Goal: Communication & Community: Share content

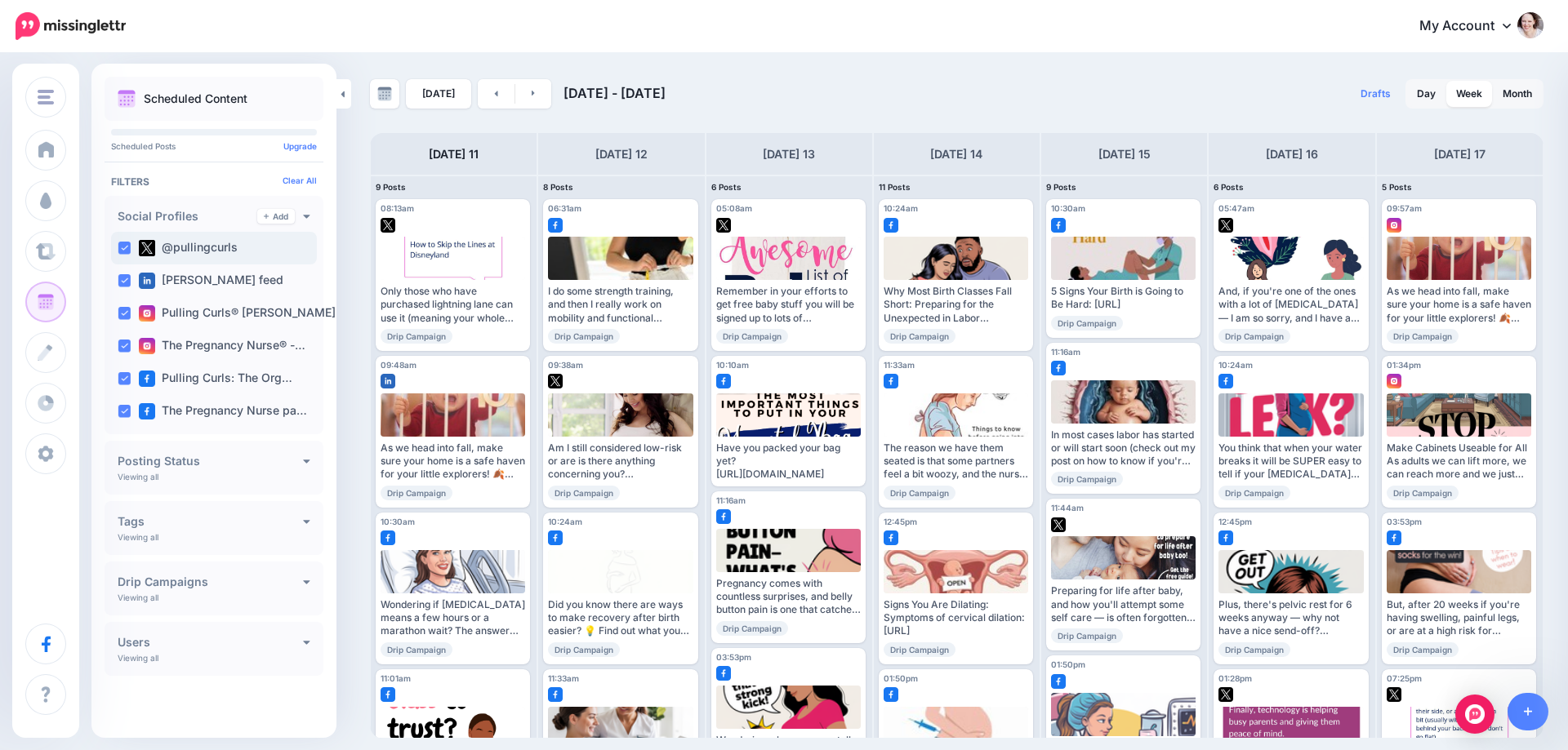
click at [121, 243] on ins at bounding box center [124, 248] width 13 height 13
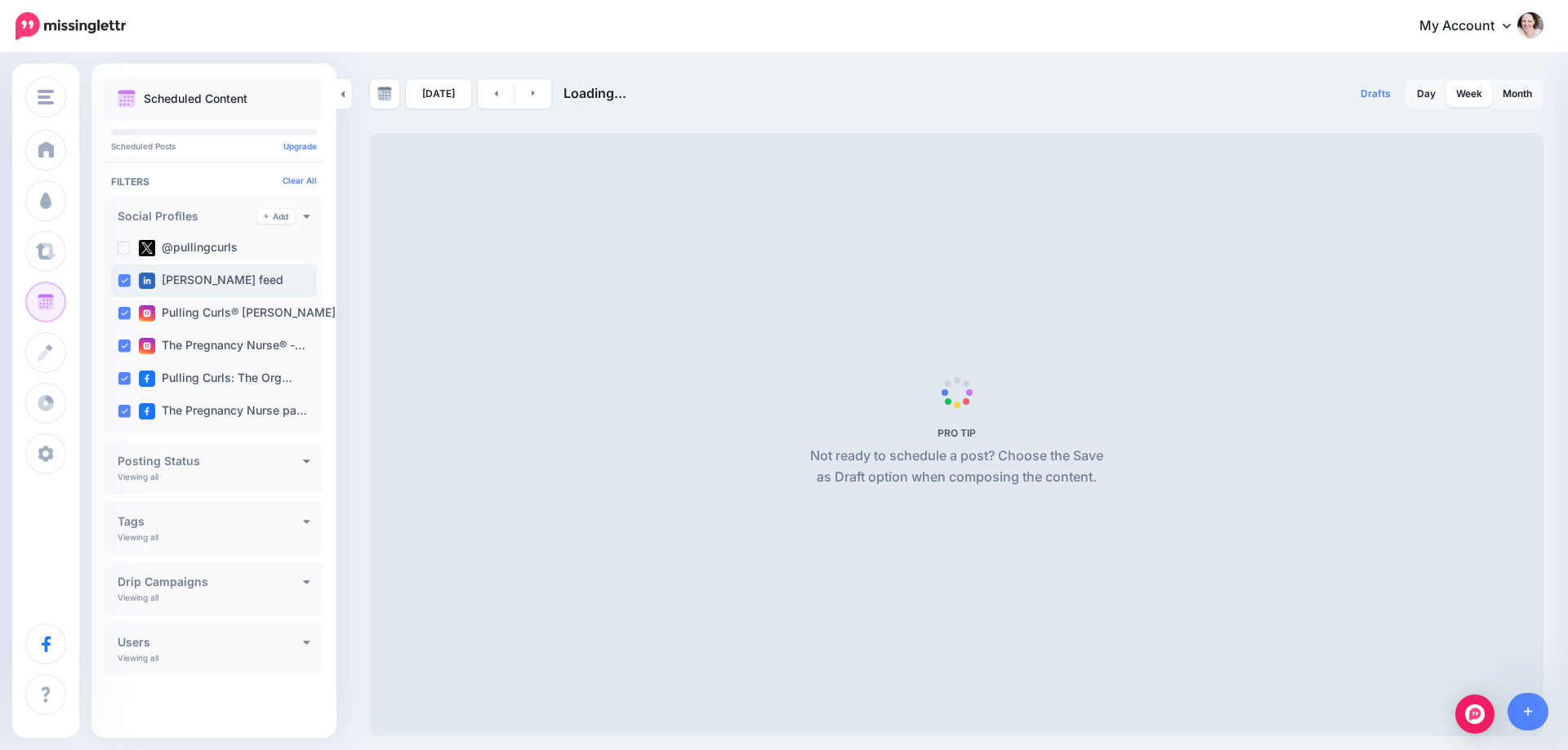
click at [126, 291] on div "[PERSON_NAME] feed" at bounding box center [214, 281] width 206 height 33
click at [121, 319] on ins at bounding box center [124, 313] width 13 height 13
click at [121, 340] on ins at bounding box center [124, 346] width 13 height 13
click at [122, 385] on ins at bounding box center [124, 378] width 13 height 13
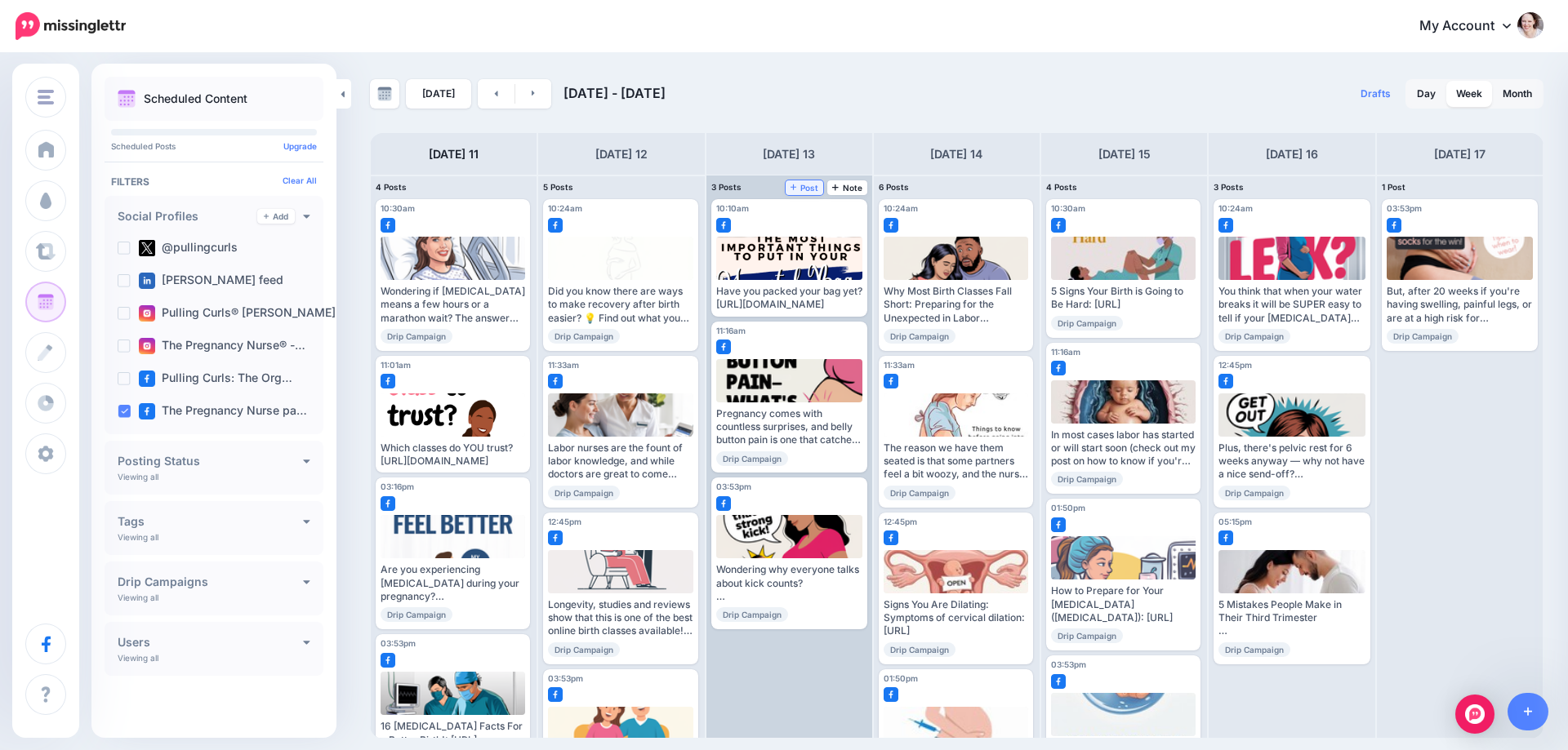
click at [799, 185] on span "Post" at bounding box center [805, 187] width 28 height 8
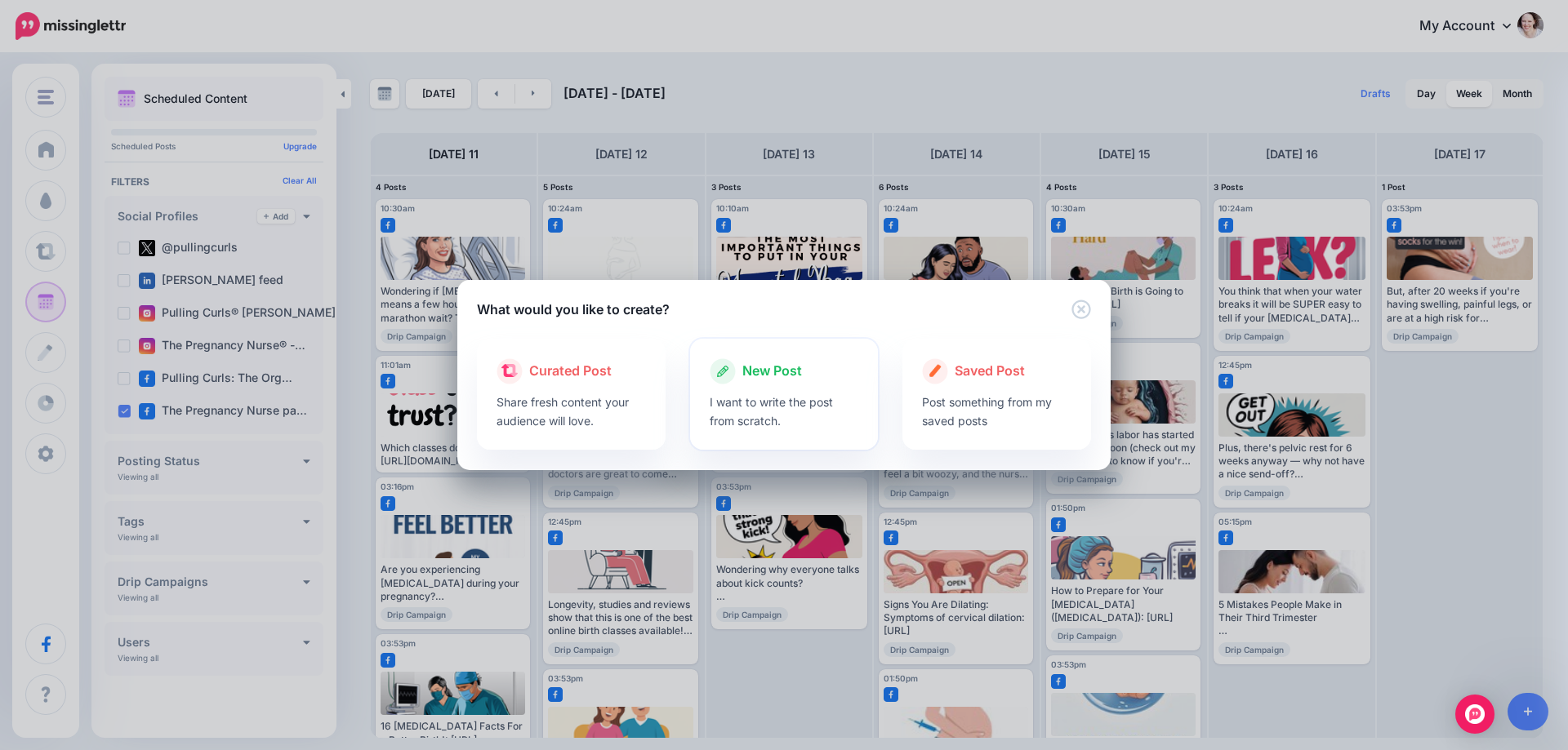
click at [782, 386] on div at bounding box center [784, 388] width 150 height 8
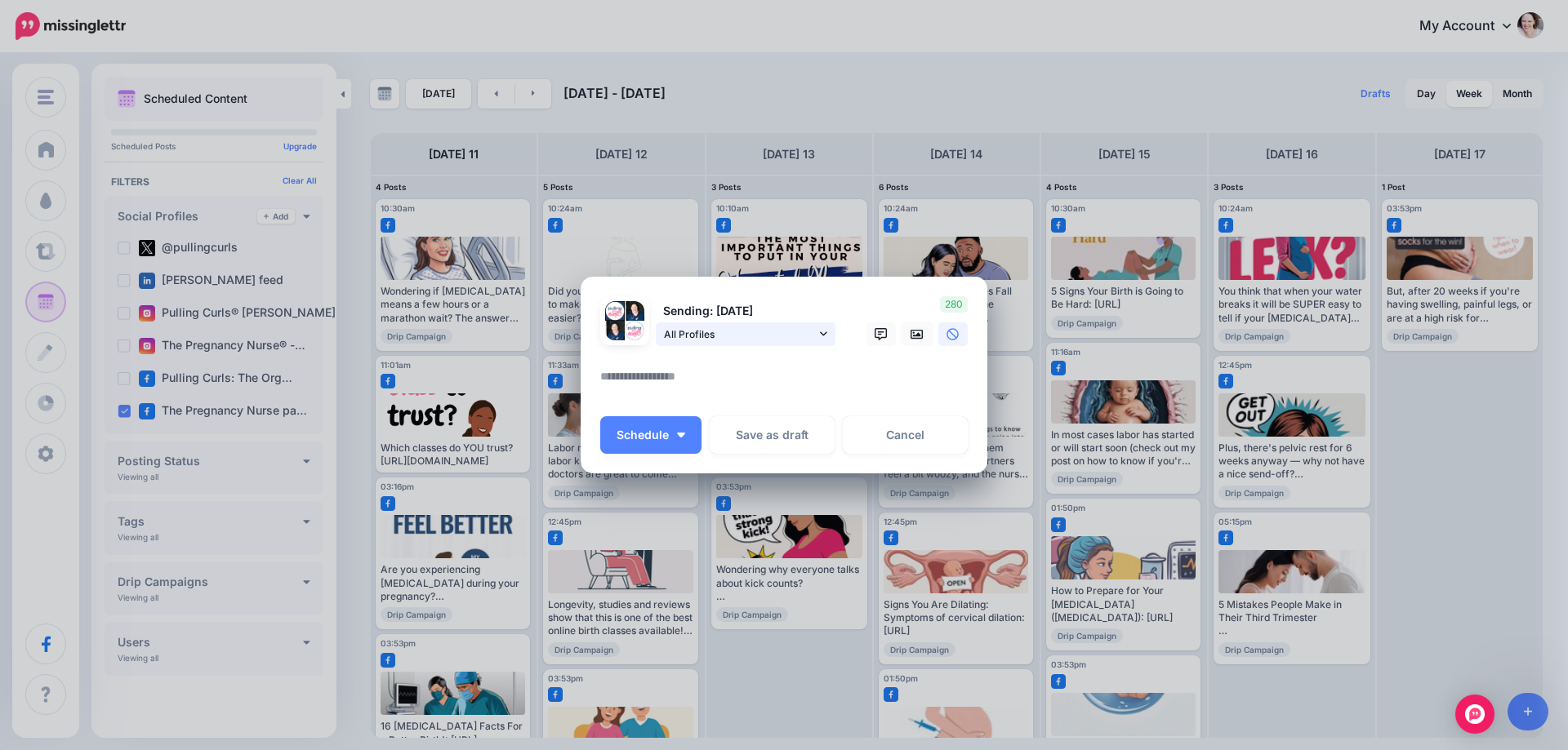
click at [756, 333] on span "All Profiles" at bounding box center [739, 334] width 152 height 17
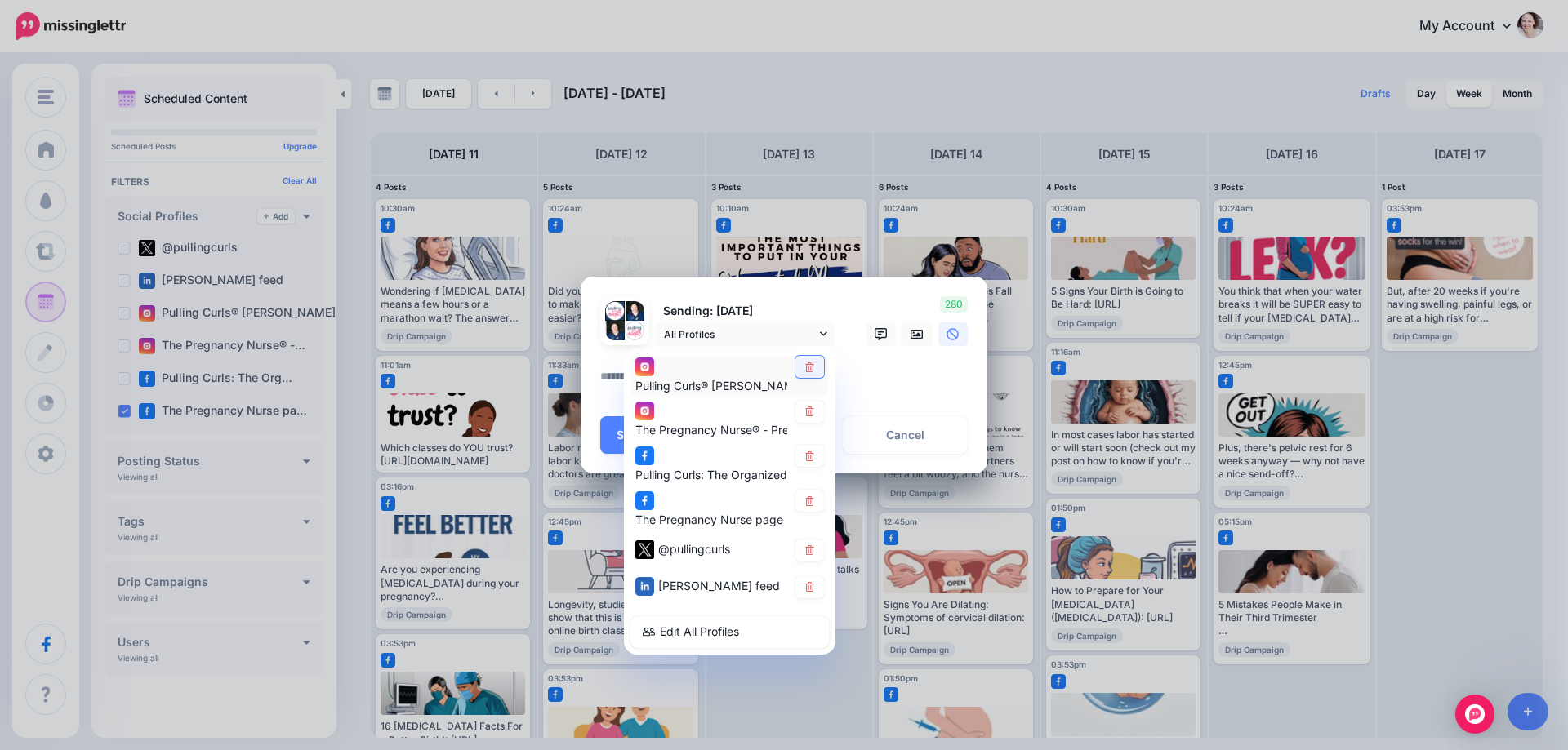
click at [808, 367] on icon at bounding box center [810, 366] width 9 height 10
click at [813, 410] on icon at bounding box center [810, 411] width 9 height 10
click at [812, 453] on icon at bounding box center [810, 456] width 9 height 10
click at [813, 543] on link at bounding box center [809, 551] width 28 height 22
click at [812, 590] on icon at bounding box center [809, 587] width 12 height 10
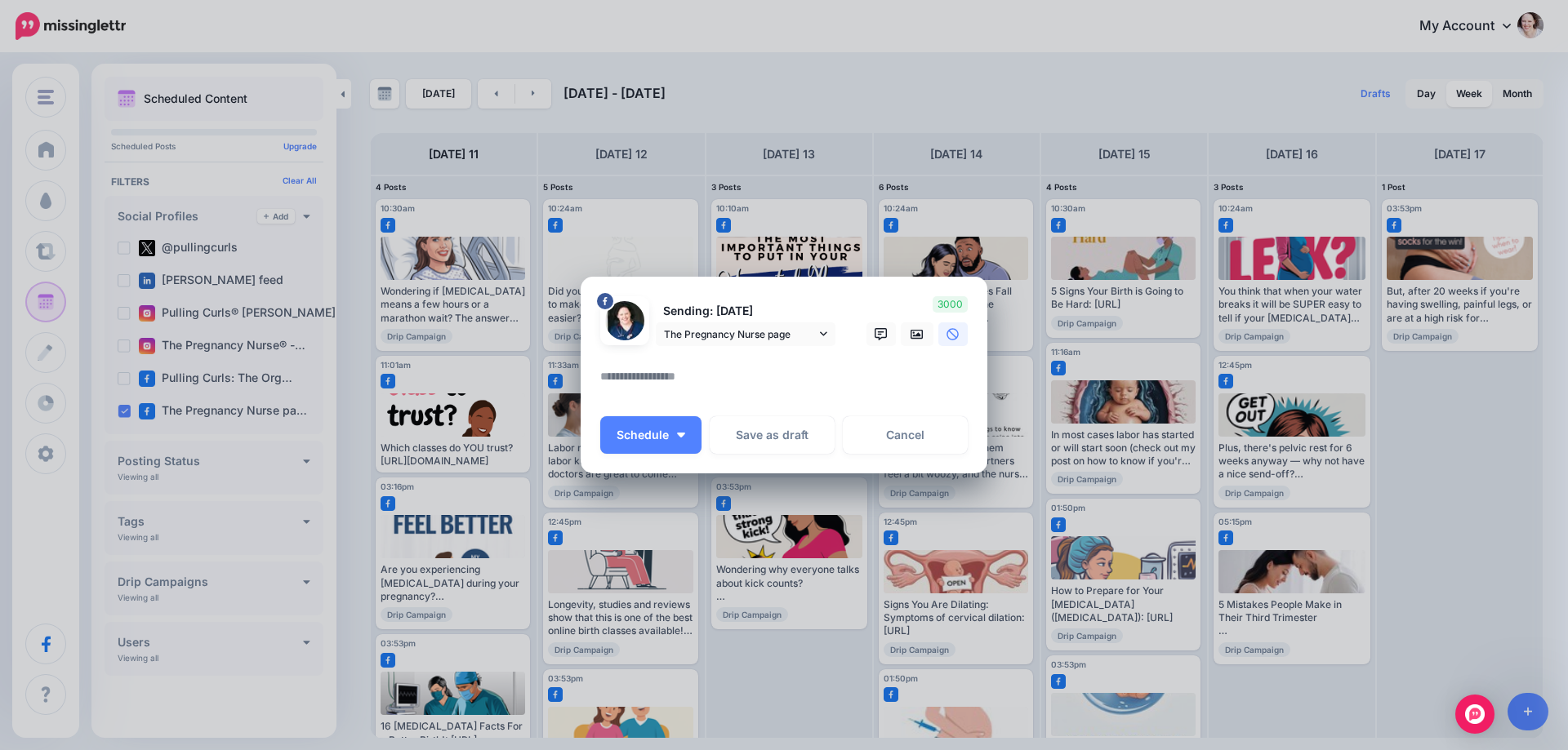
click at [671, 386] on textarea at bounding box center [788, 382] width 376 height 32
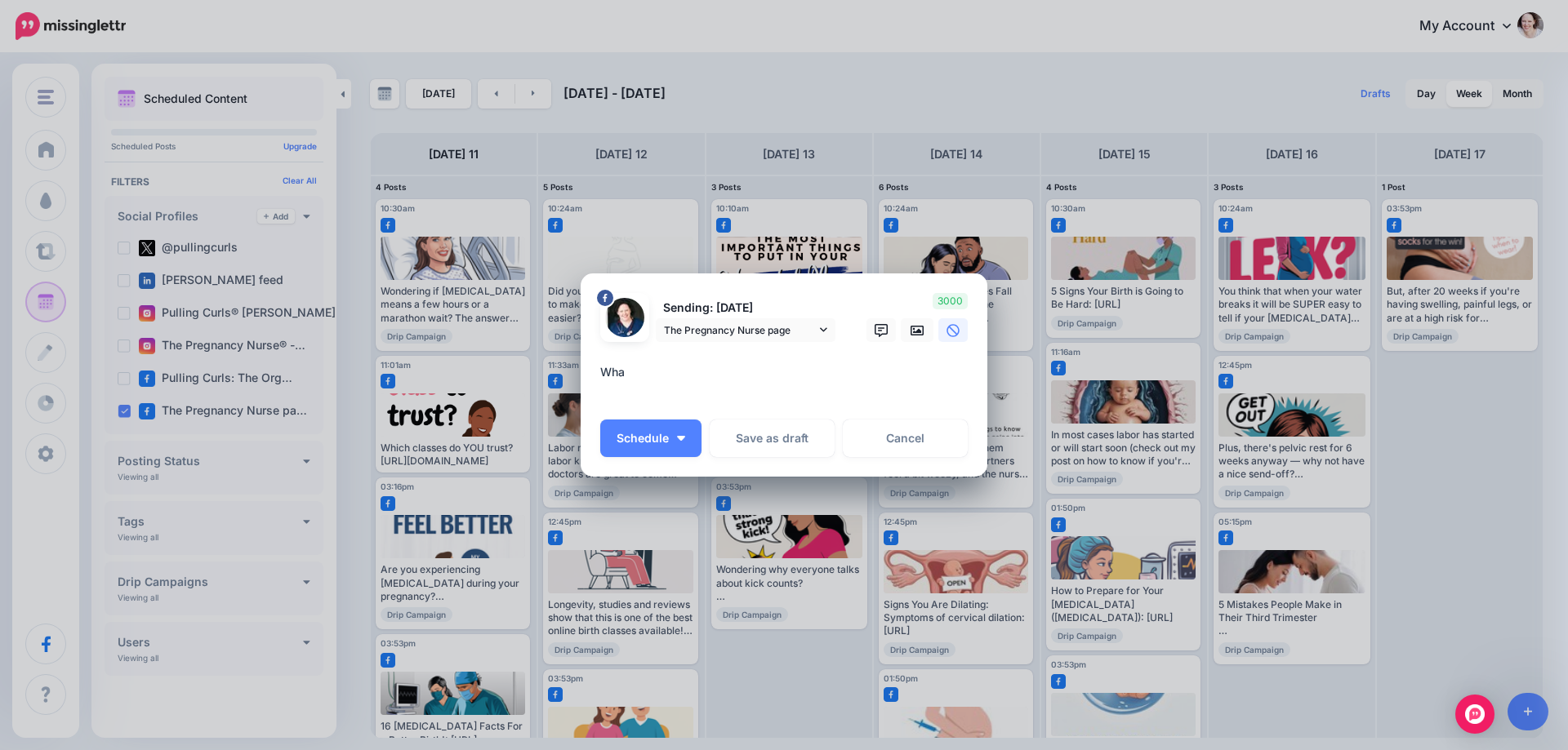
type textarea "*"
paste textarea "**********"
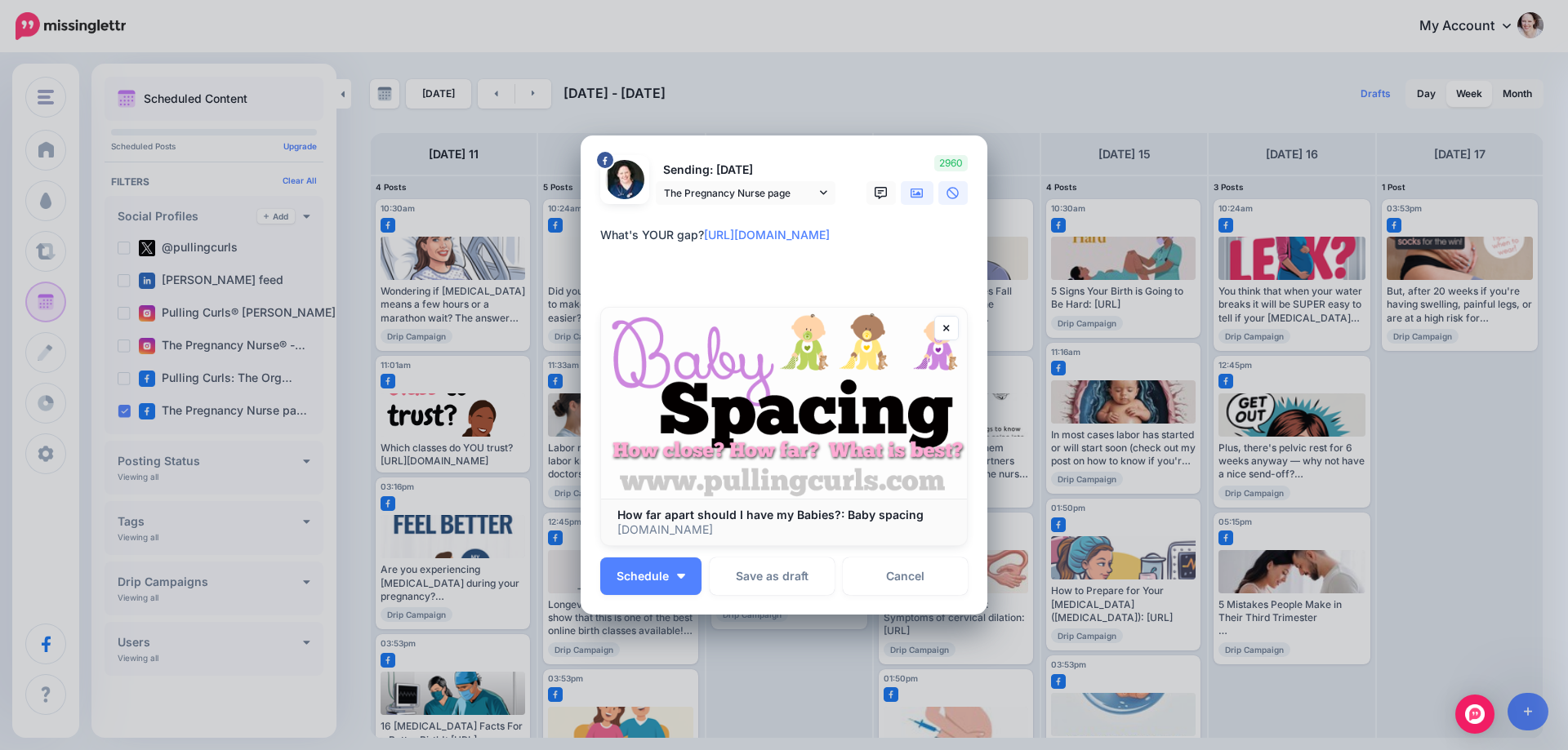
type textarea "**********"
drag, startPoint x: 907, startPoint y: 193, endPoint x: 726, endPoint y: 210, distance: 181.8
click at [910, 193] on icon at bounding box center [917, 194] width 13 height 13
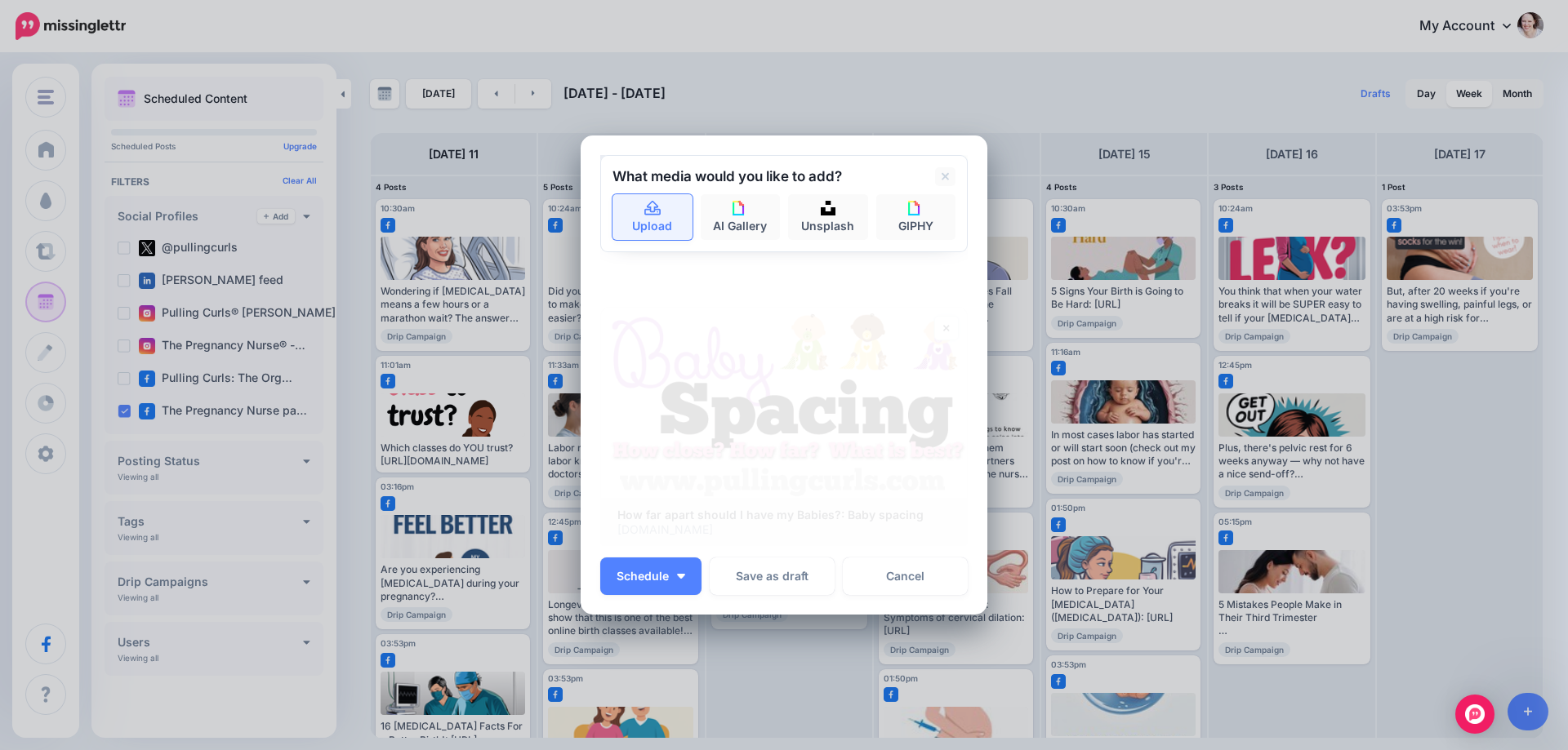
click at [653, 226] on link "Upload" at bounding box center [652, 218] width 80 height 46
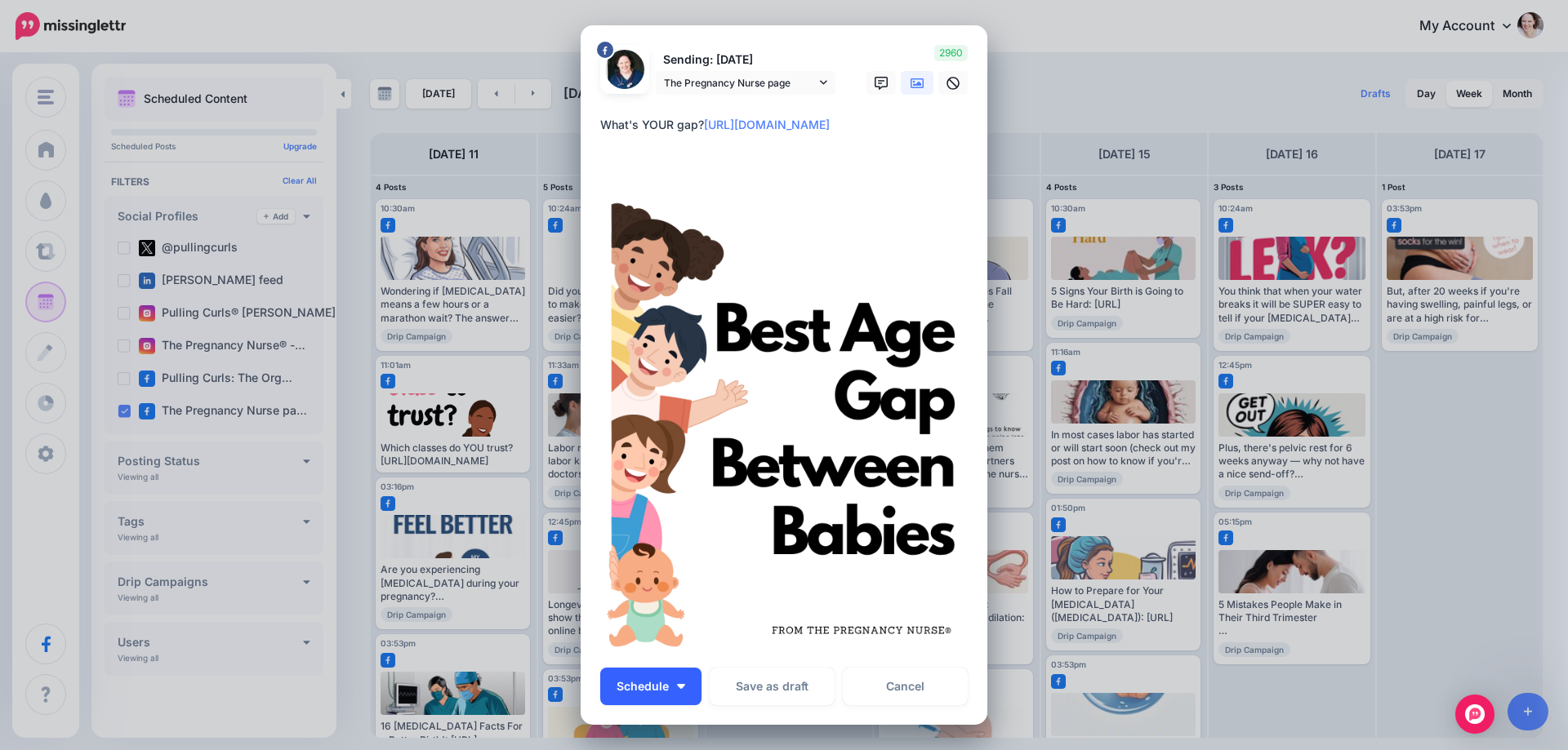
click at [672, 675] on button "Schedule" at bounding box center [651, 686] width 101 height 38
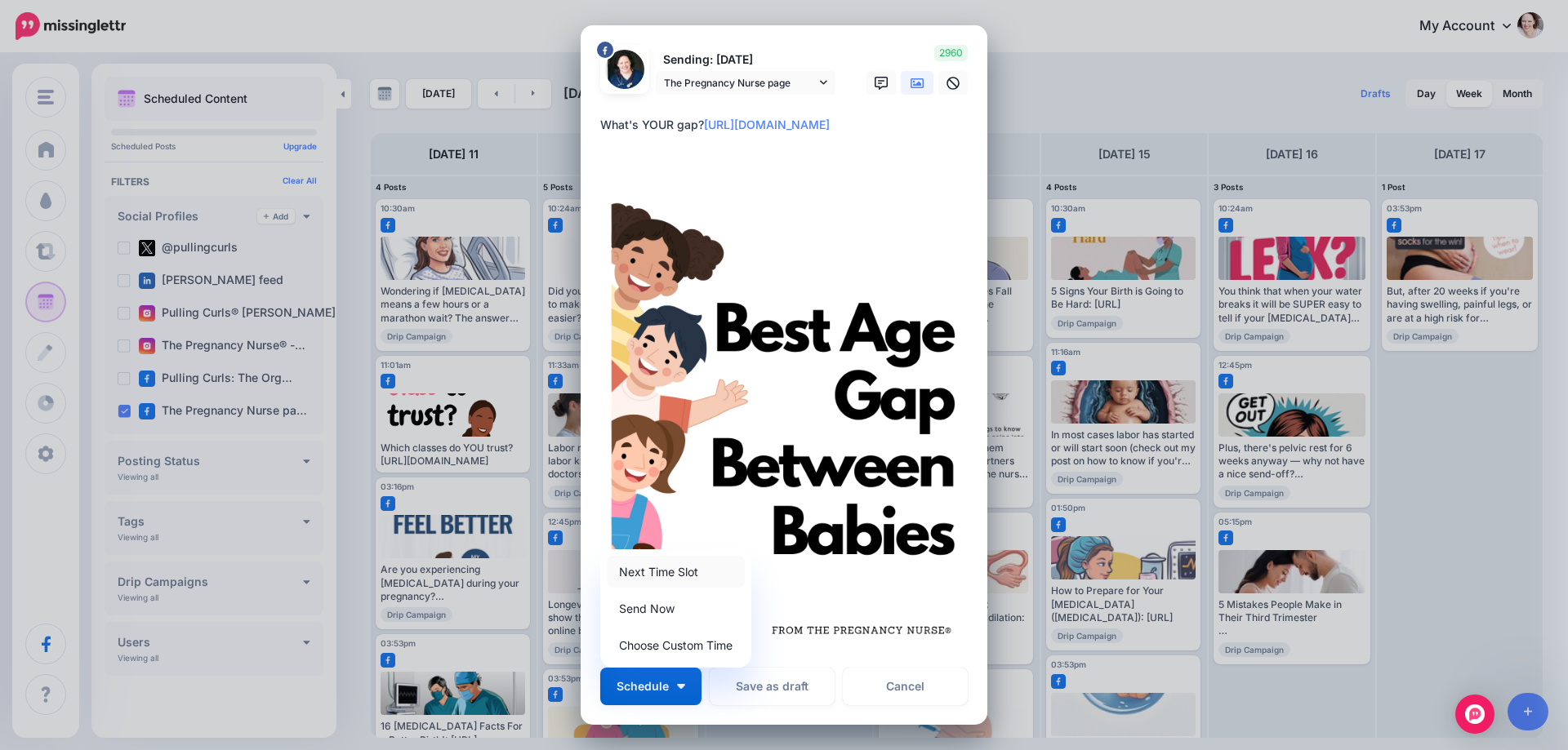
click at [632, 574] on link "Next Time Slot" at bounding box center [676, 572] width 138 height 32
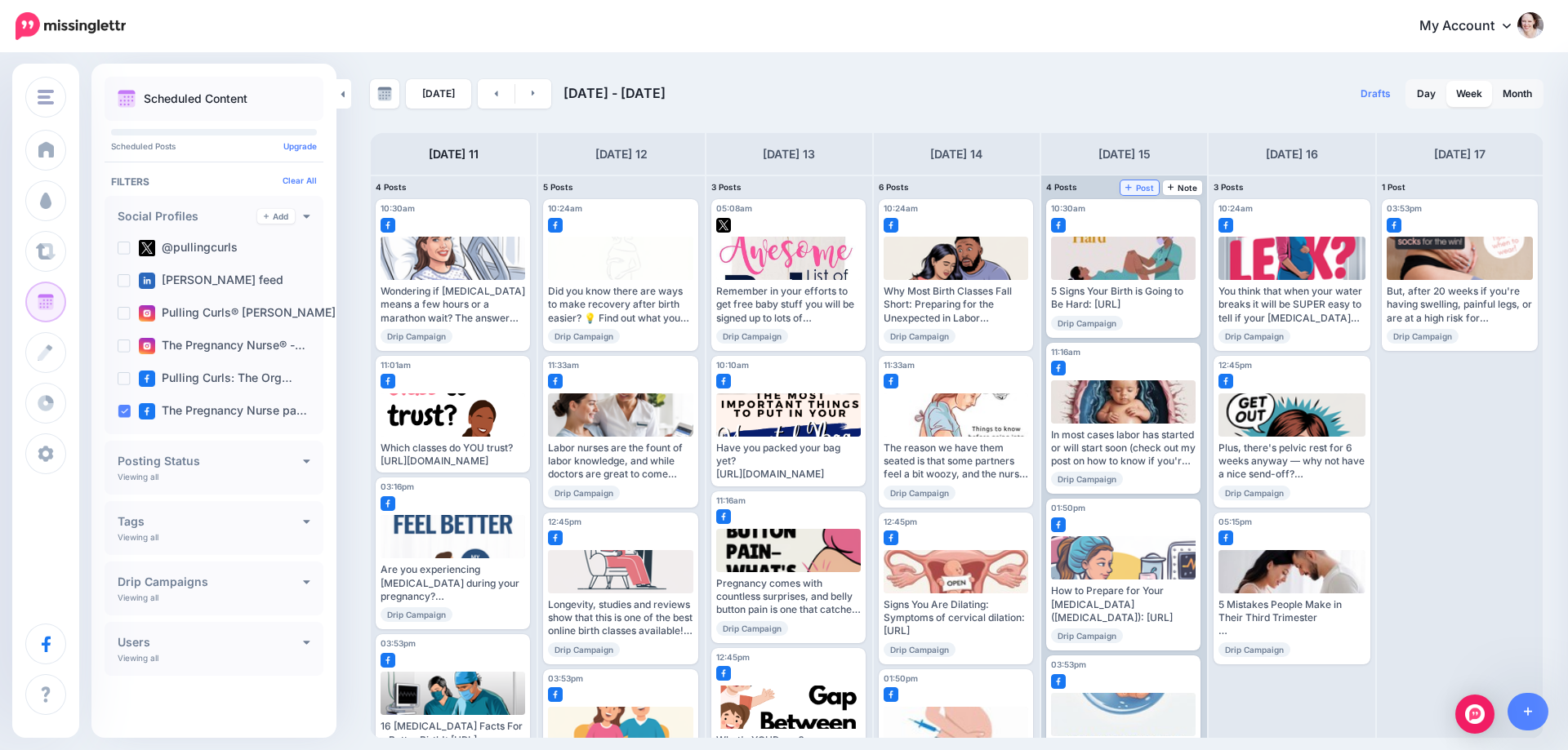
click at [1139, 187] on span "Post" at bounding box center [1139, 187] width 28 height 8
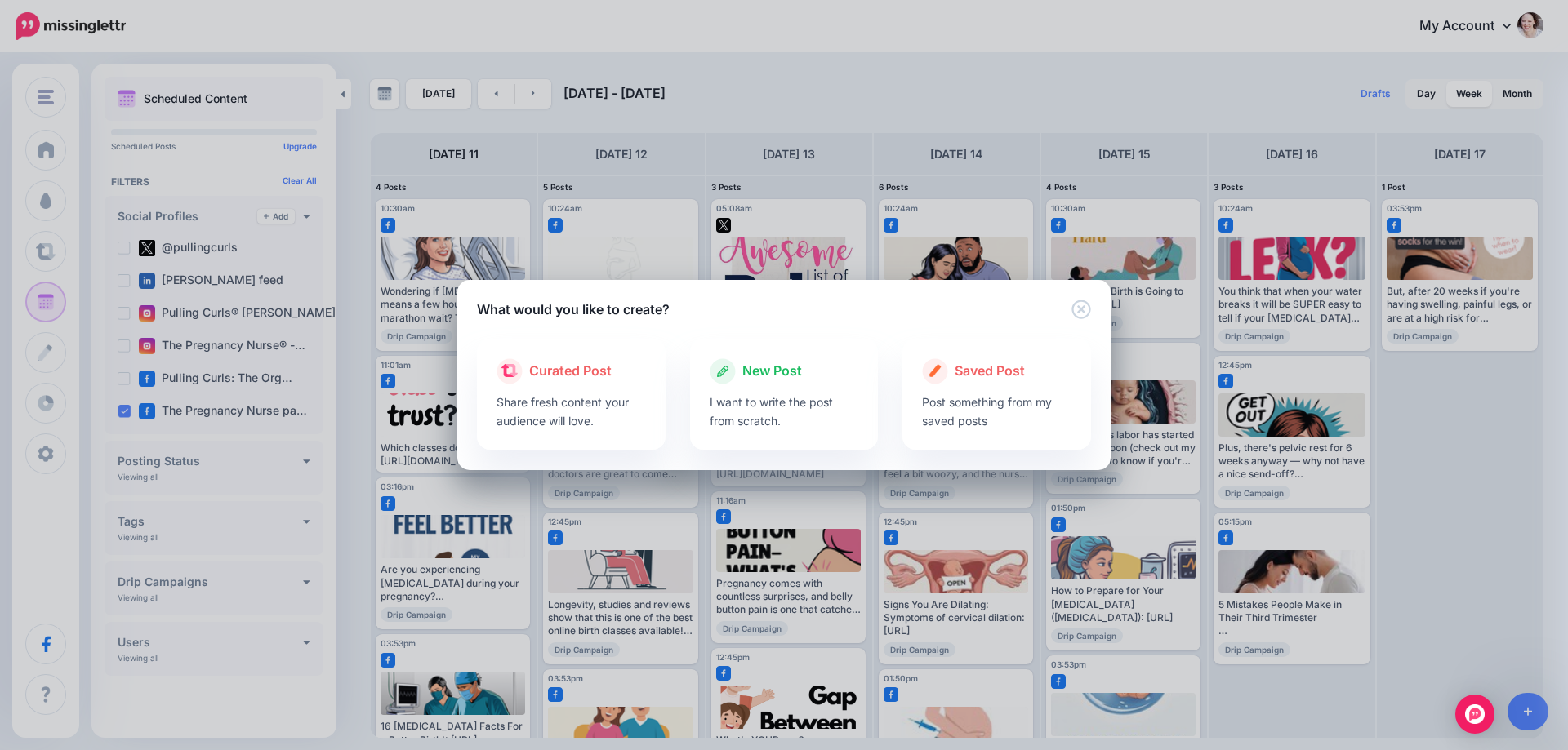
click at [777, 401] on p "I want to write the post from scratch." at bounding box center [784, 411] width 150 height 38
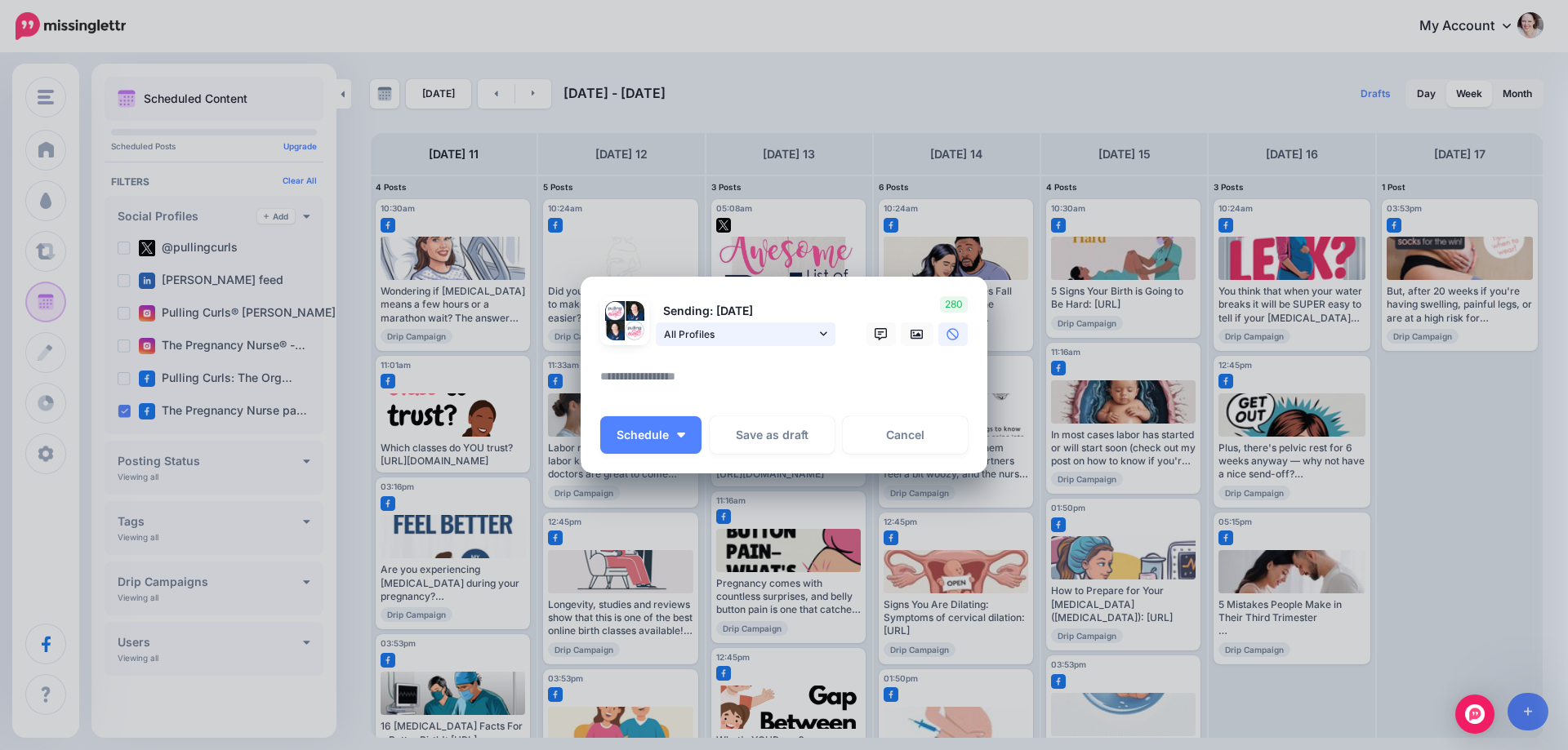
click at [768, 330] on span "All Profiles" at bounding box center [739, 334] width 152 height 17
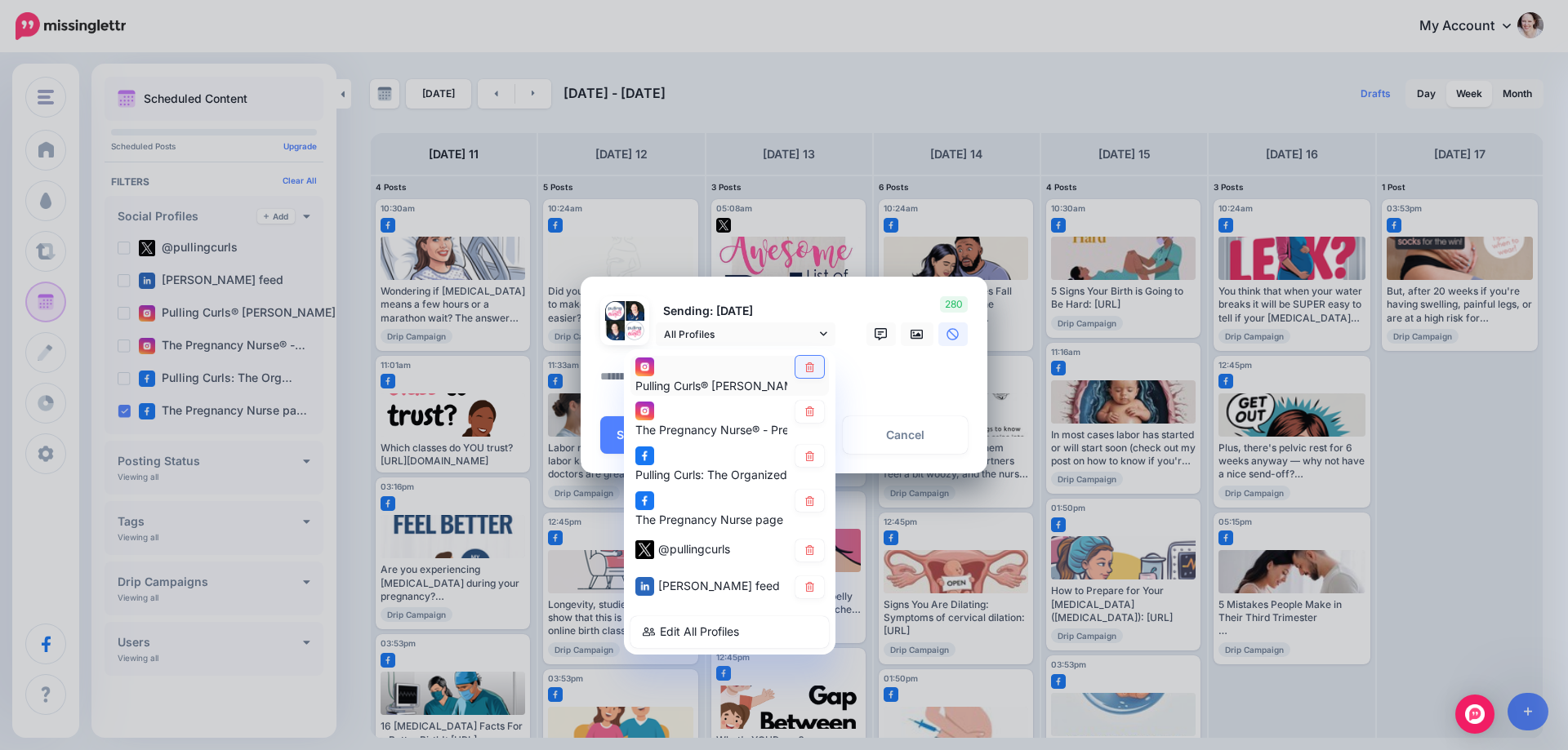
click at [814, 369] on icon at bounding box center [809, 366] width 12 height 10
drag, startPoint x: 812, startPoint y: 398, endPoint x: 810, endPoint y: 420, distance: 22.1
click at [810, 420] on link at bounding box center [809, 412] width 28 height 22
drag, startPoint x: 806, startPoint y: 452, endPoint x: 806, endPoint y: 532, distance: 80.0
click at [806, 453] on icon at bounding box center [809, 456] width 12 height 10
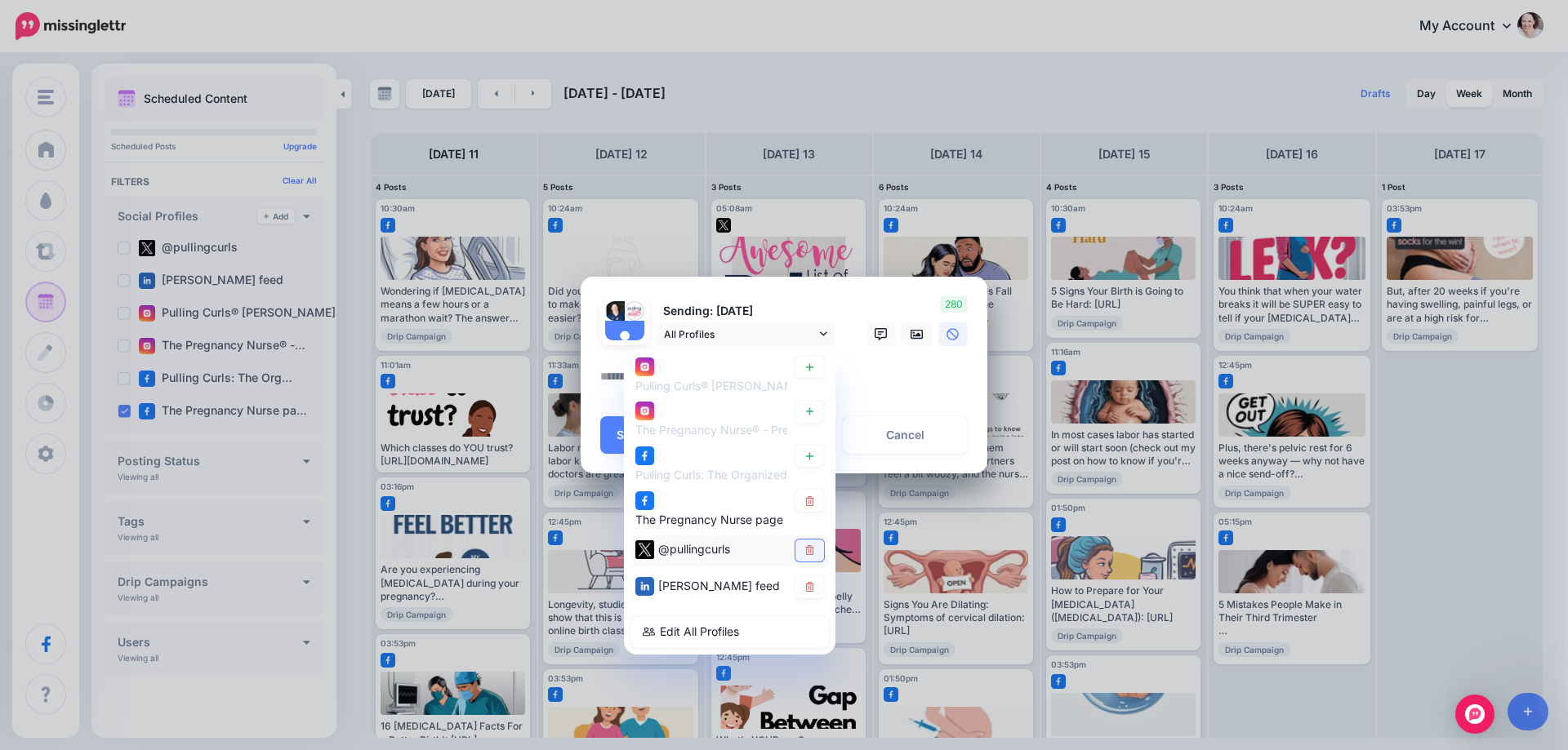
click at [806, 556] on link at bounding box center [809, 551] width 28 height 22
click at [803, 580] on link at bounding box center [809, 588] width 28 height 22
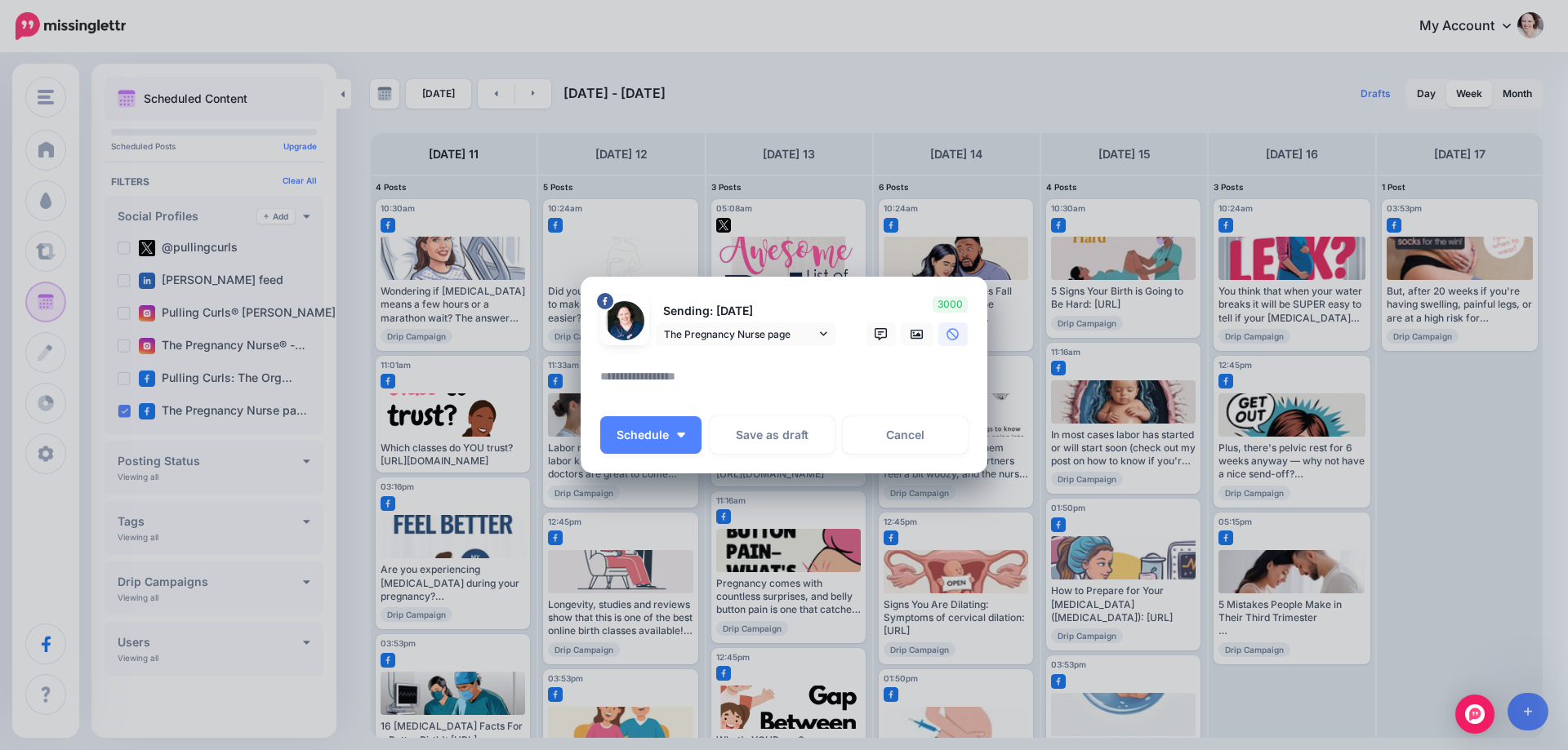
click at [634, 358] on div at bounding box center [784, 356] width 367 height 20
click at [637, 382] on textarea at bounding box center [788, 382] width 376 height 32
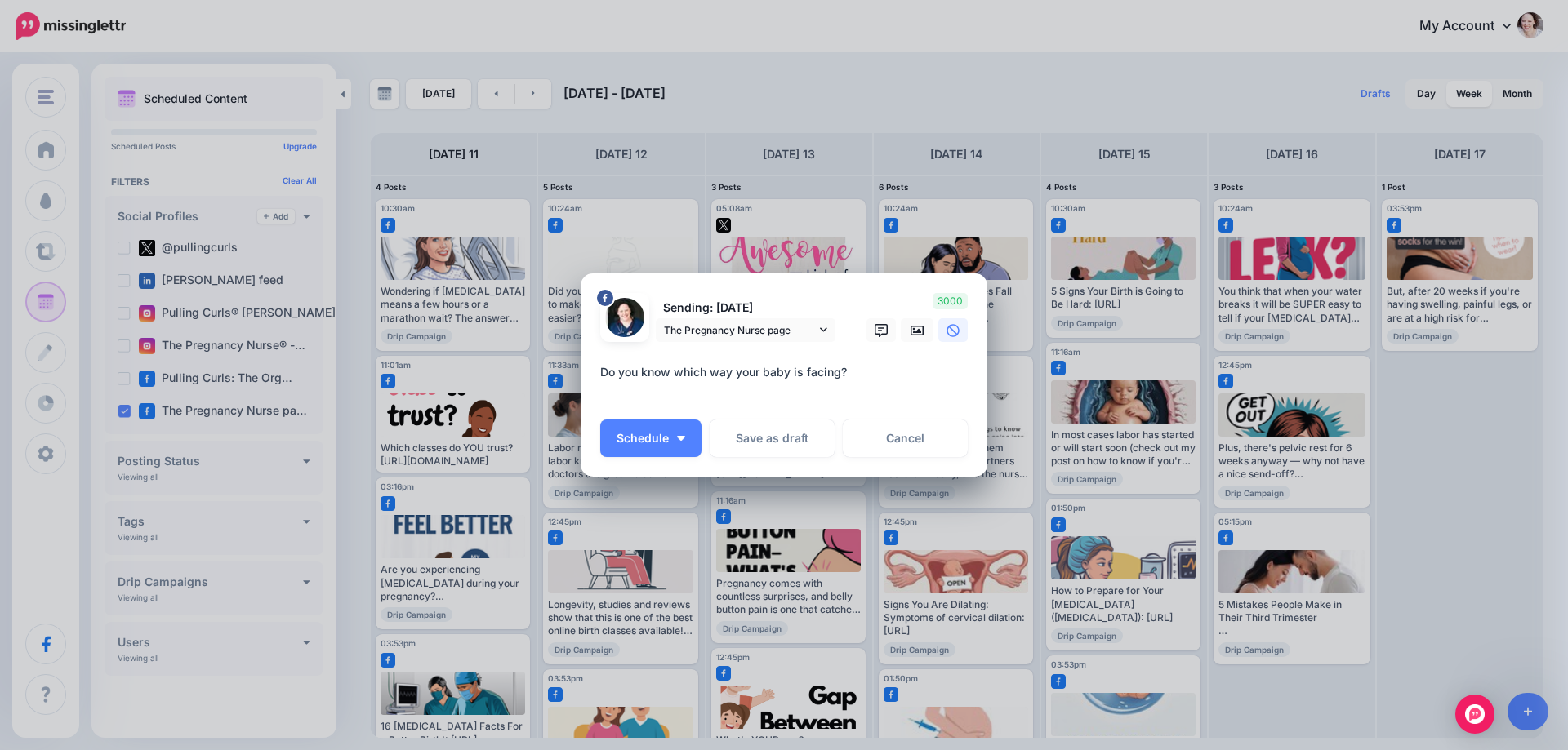
paste textarea "**********"
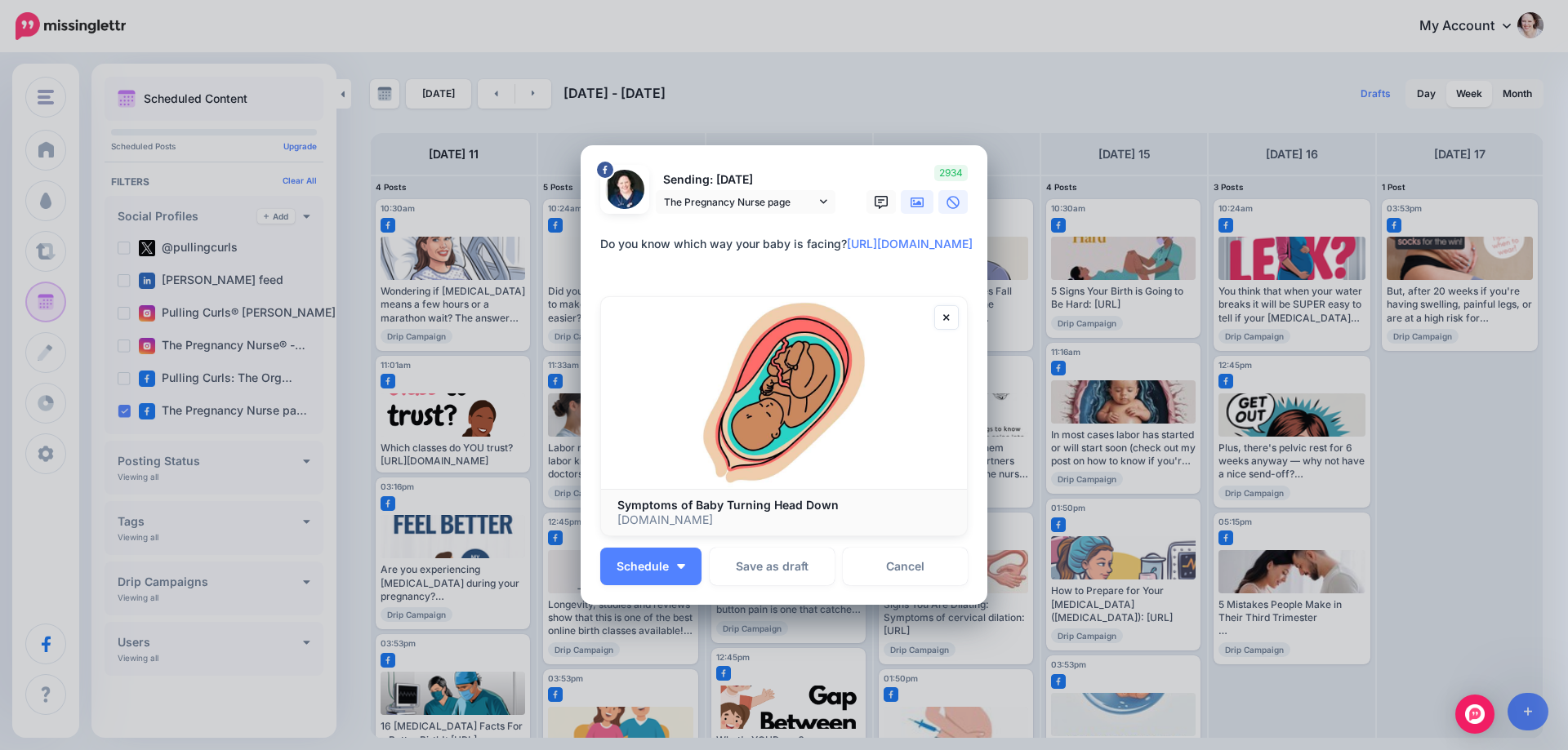
type textarea "**********"
click at [911, 199] on icon at bounding box center [917, 202] width 13 height 13
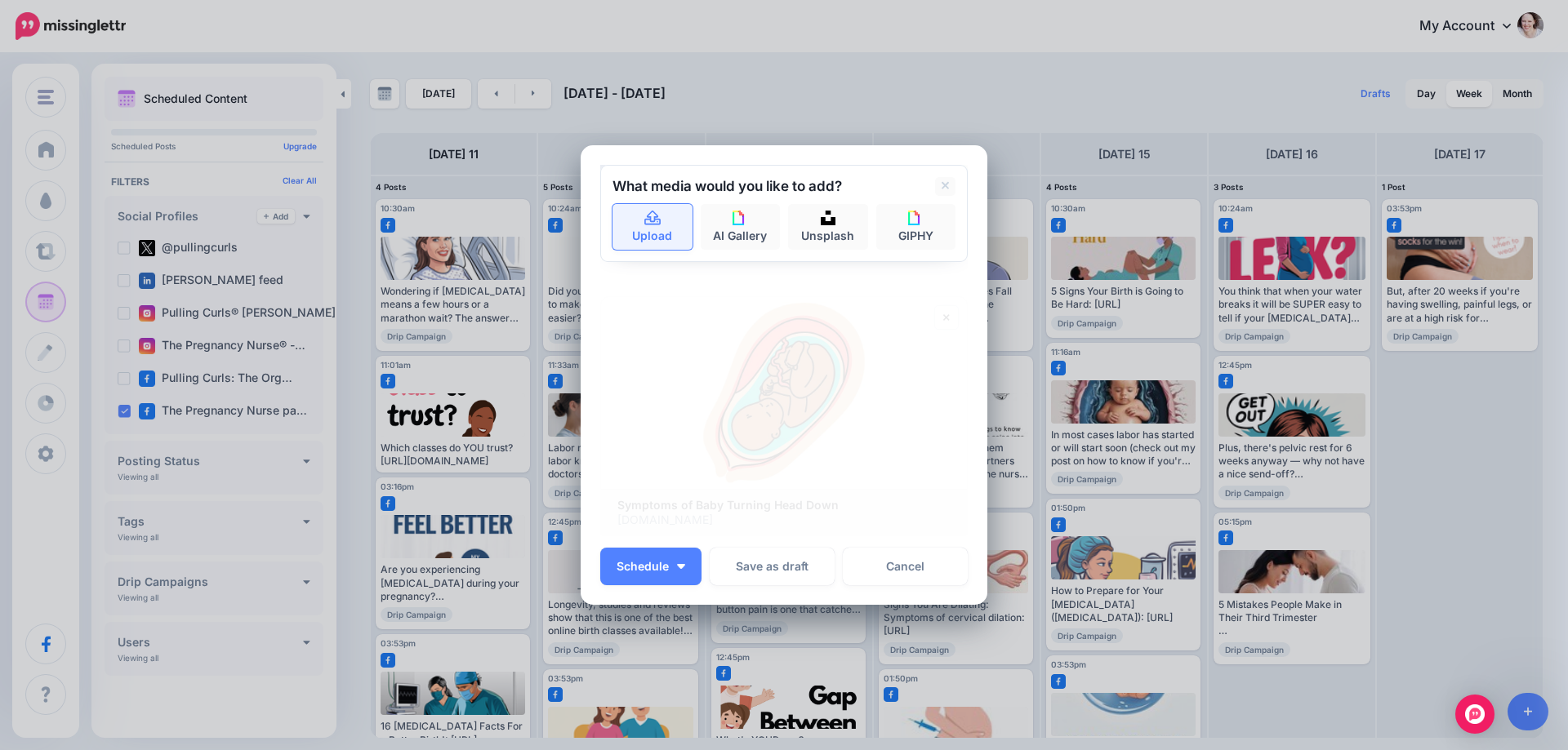
click at [633, 225] on link "Upload" at bounding box center [652, 227] width 80 height 46
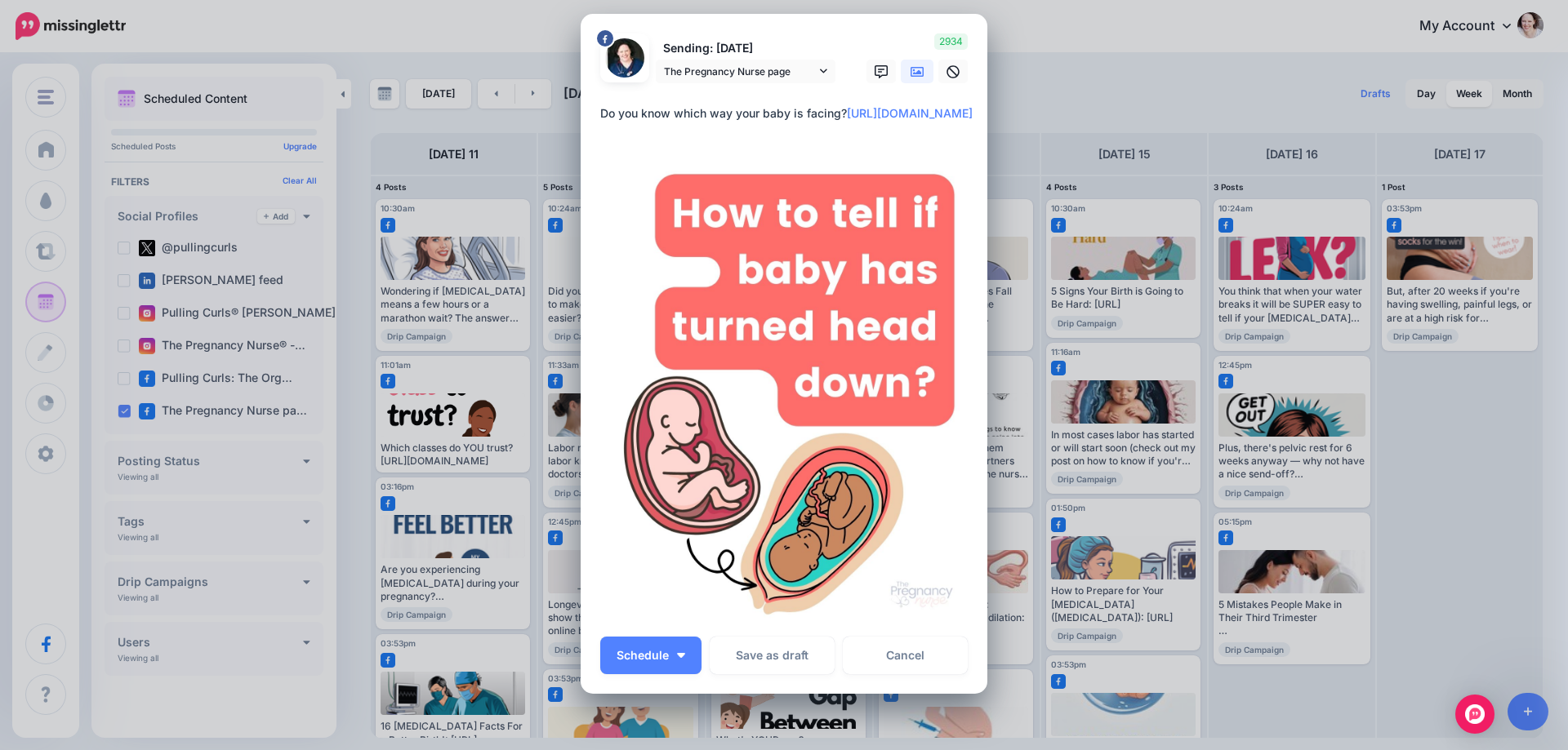
scroll to position [82, 0]
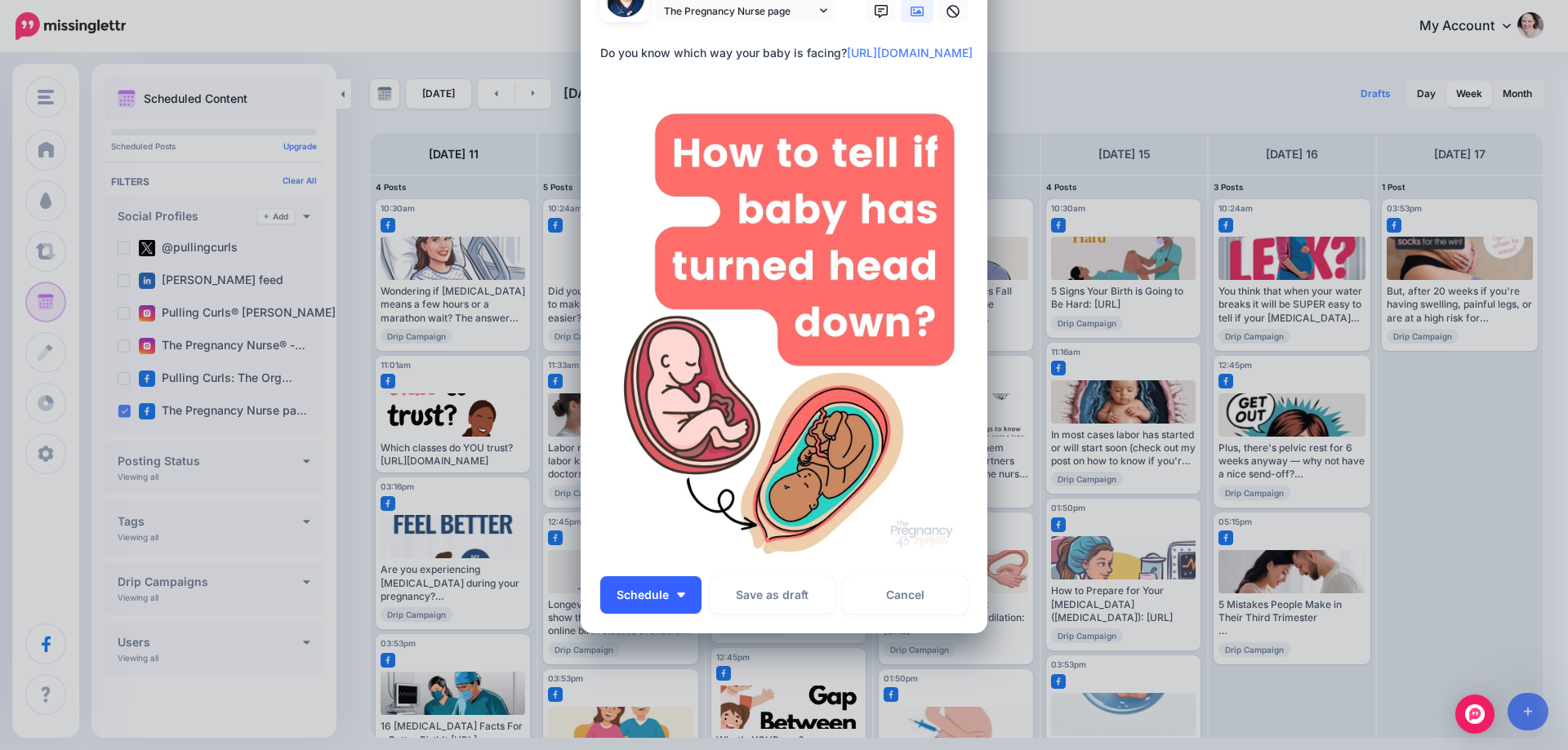
click at [681, 610] on button "Schedule" at bounding box center [651, 595] width 101 height 38
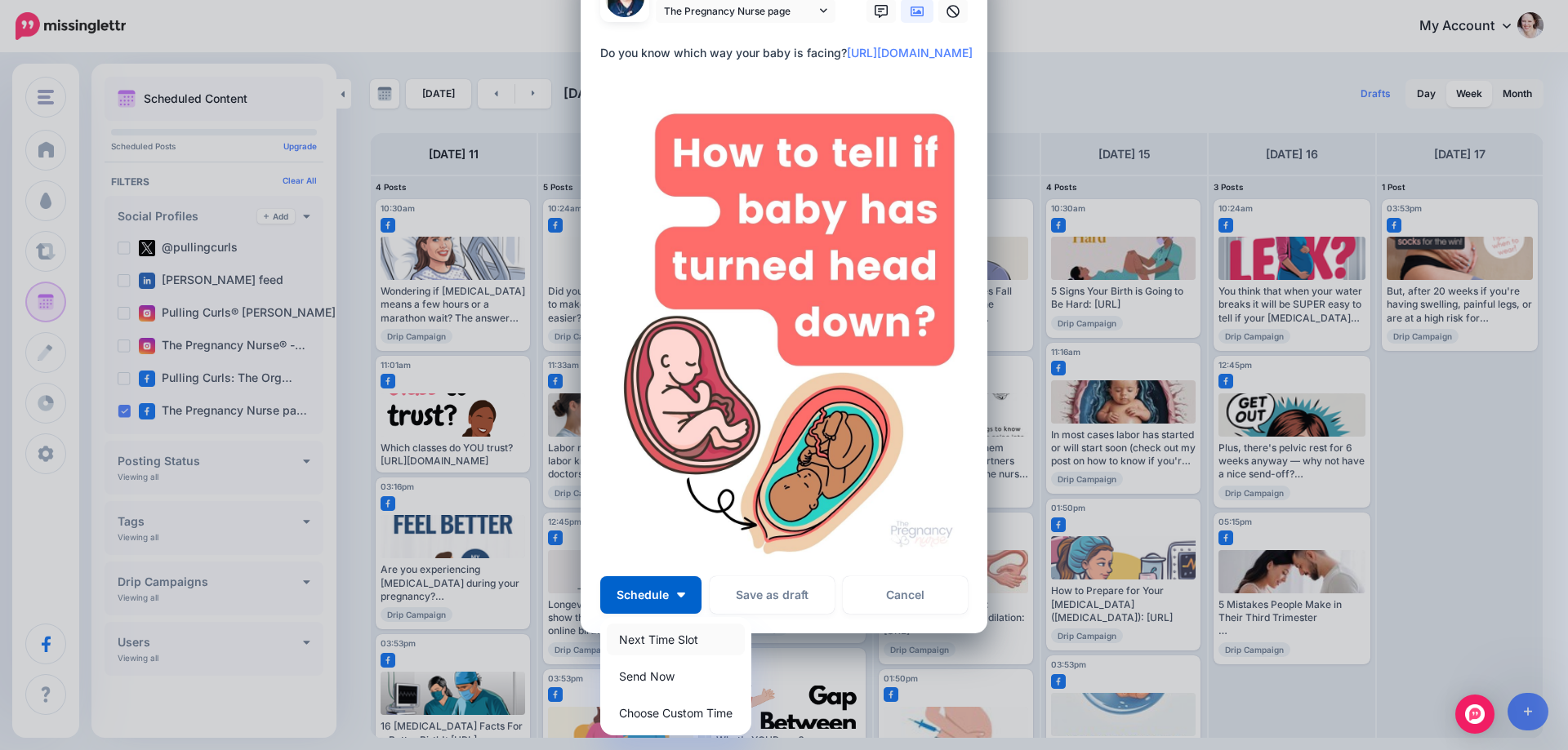
click at [652, 635] on link "Next Time Slot" at bounding box center [676, 639] width 138 height 32
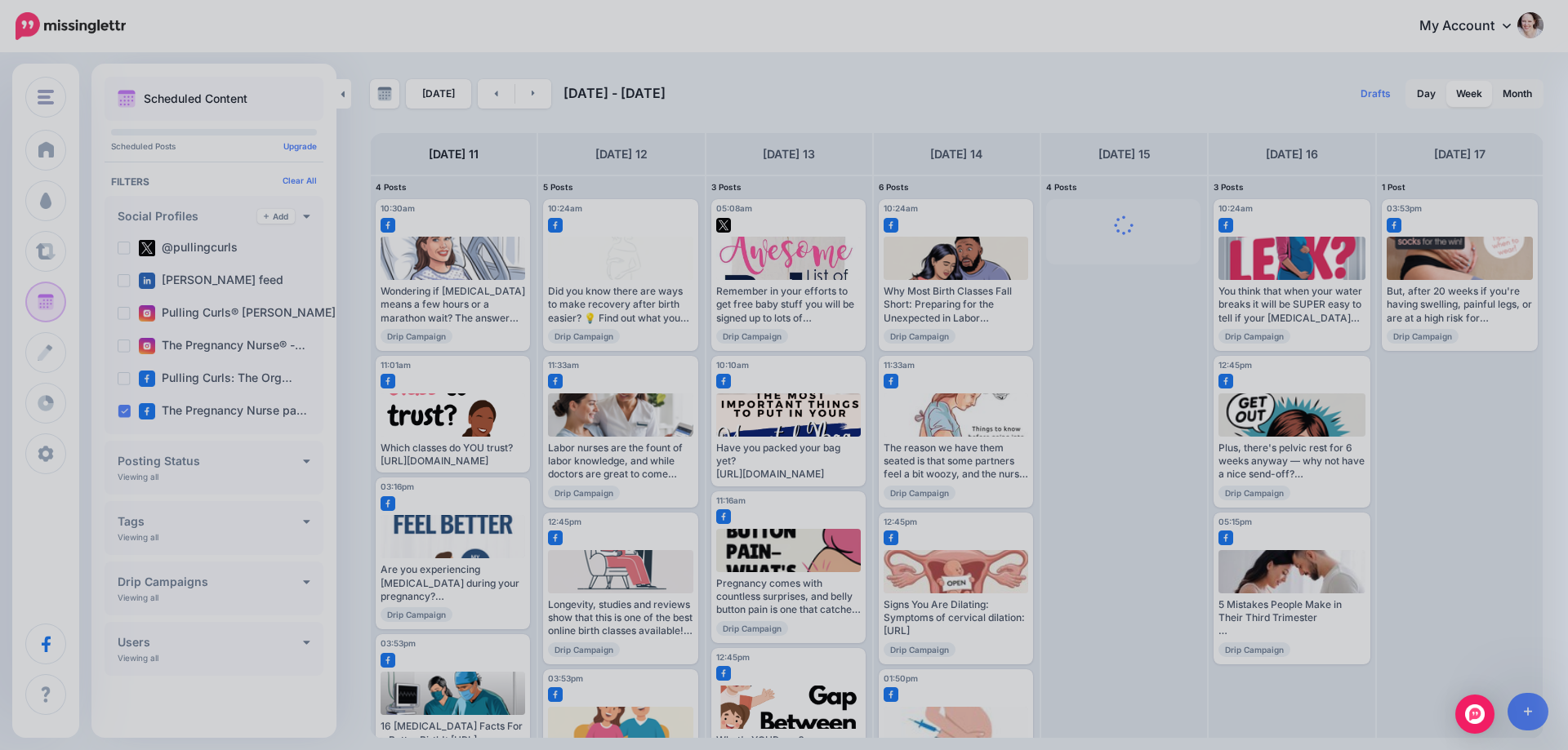
scroll to position [0, 0]
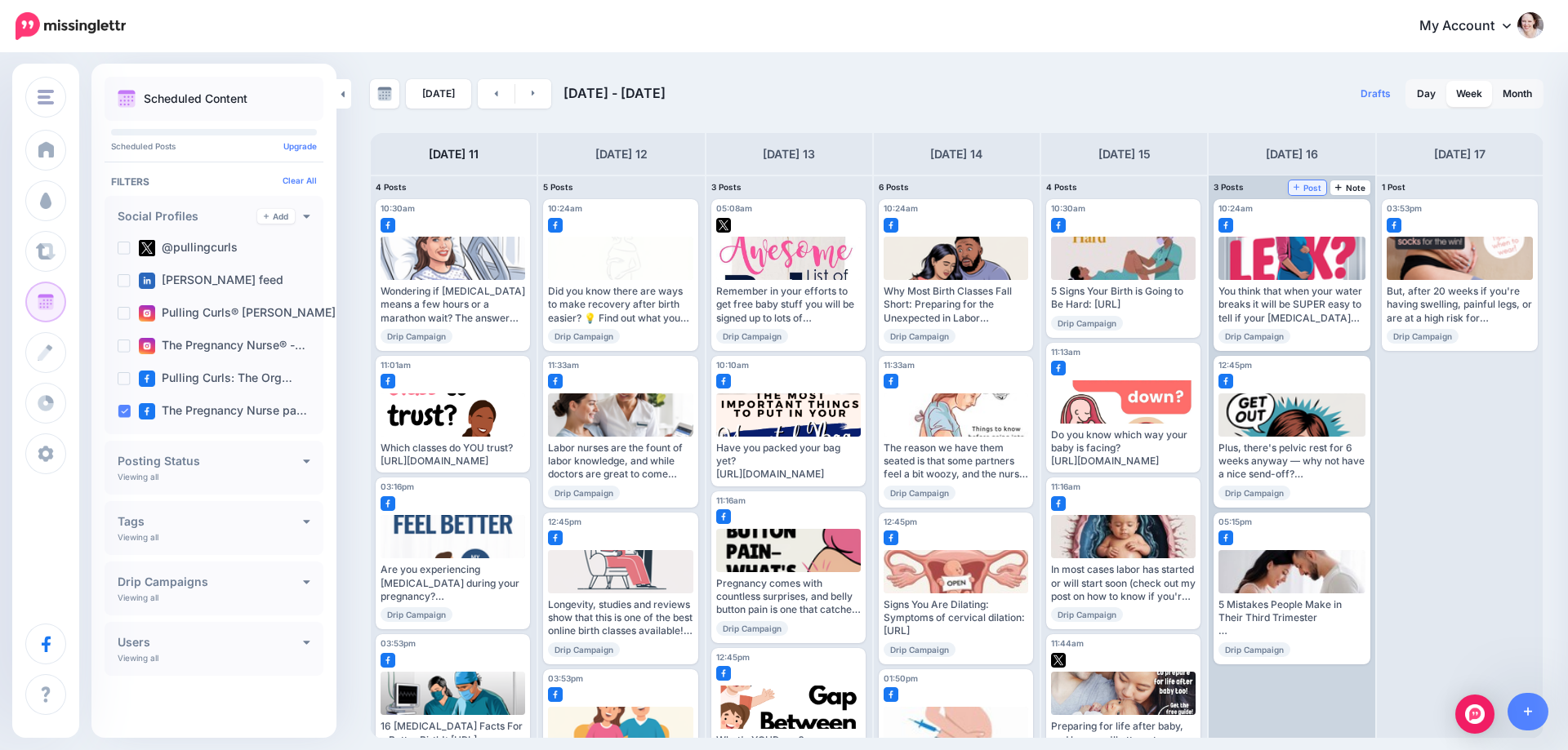
click at [1302, 186] on span "Post" at bounding box center [1307, 187] width 28 height 8
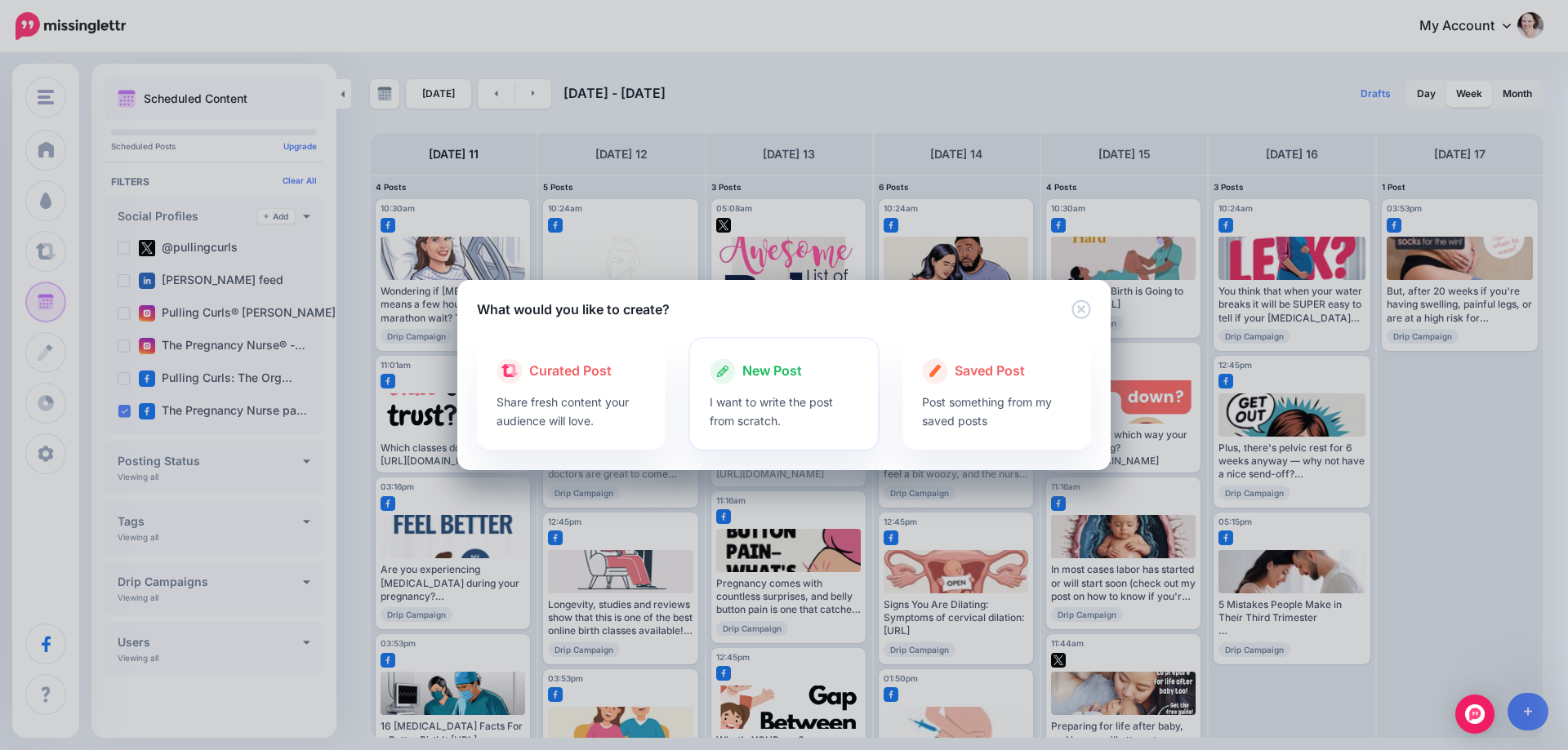
click at [775, 448] on div "New Post I want to write the post from scratch." at bounding box center [784, 394] width 188 height 111
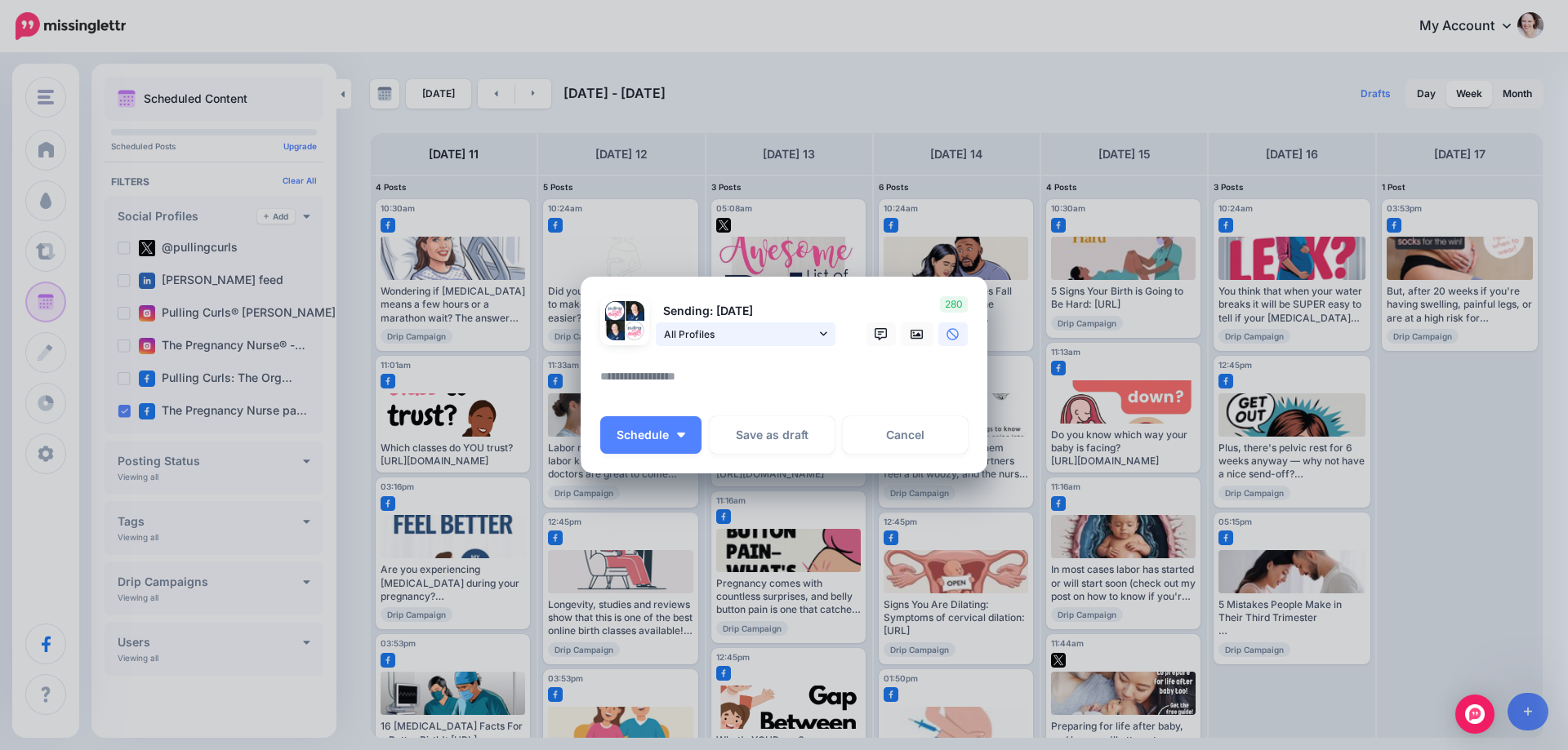
click at [800, 337] on span "All Profiles" at bounding box center [739, 334] width 152 height 17
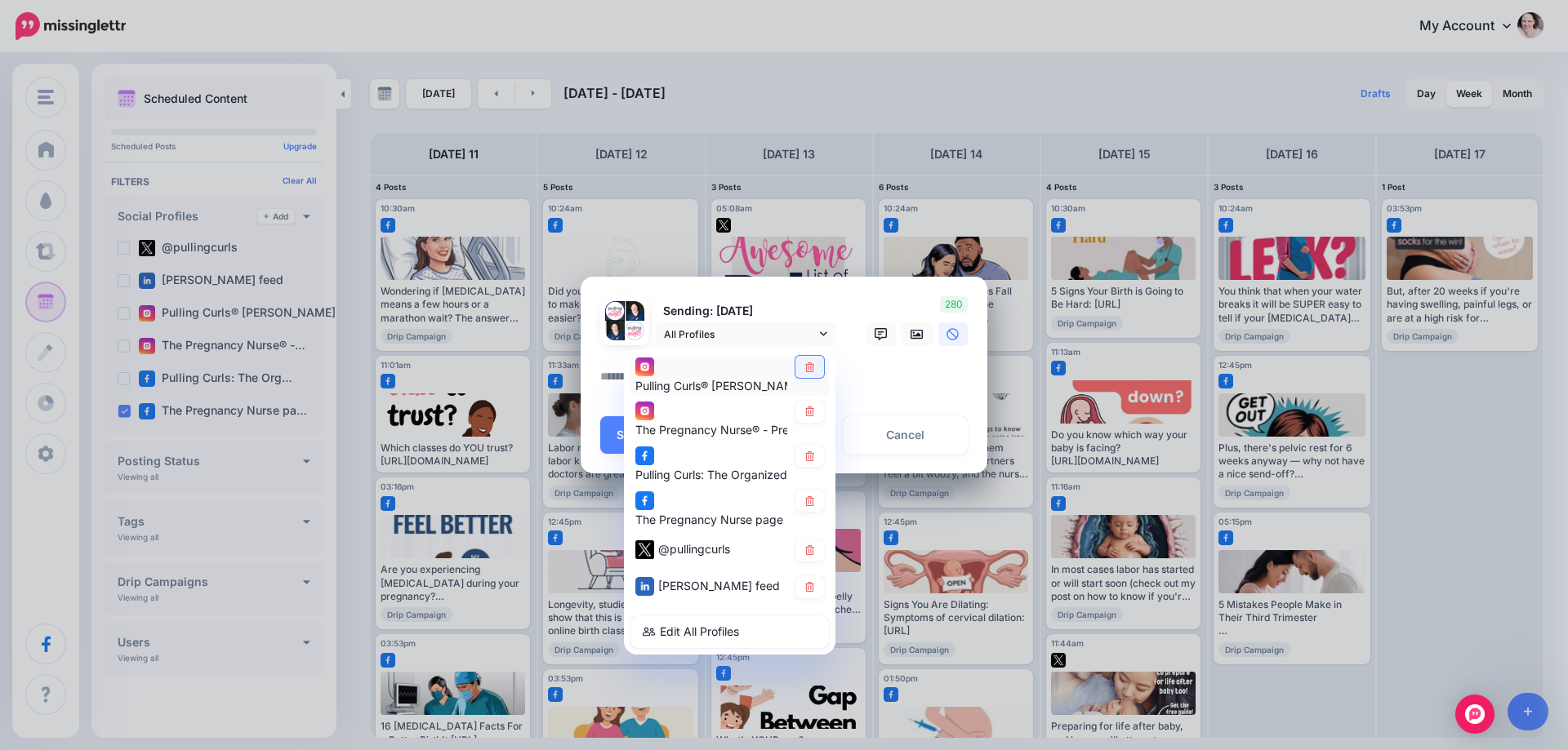
click at [806, 369] on icon at bounding box center [809, 366] width 12 height 10
click at [807, 411] on icon at bounding box center [809, 411] width 12 height 10
click at [809, 450] on link at bounding box center [809, 456] width 28 height 22
click at [810, 543] on link at bounding box center [809, 551] width 28 height 22
click at [813, 582] on icon at bounding box center [809, 587] width 12 height 10
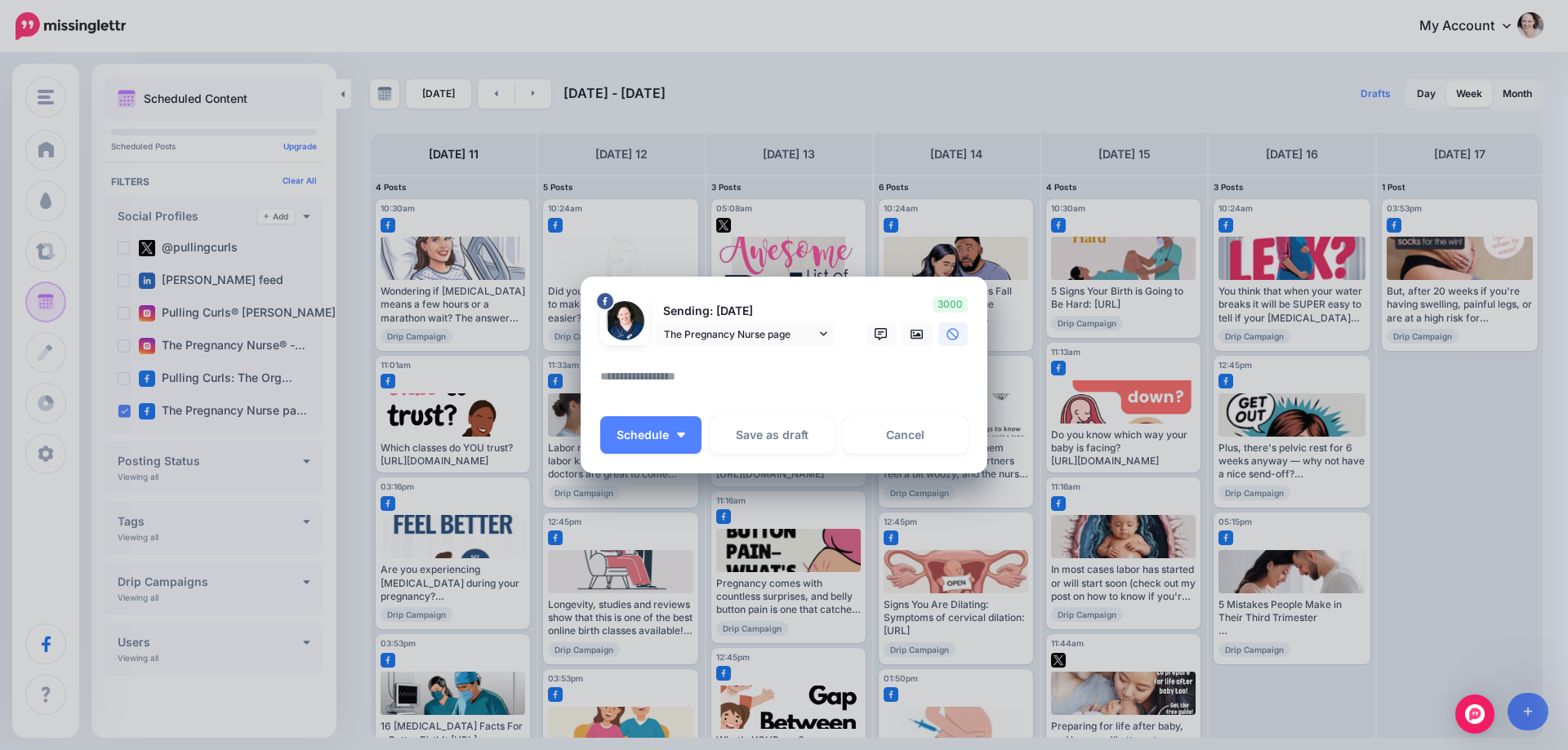
click at [689, 380] on textarea at bounding box center [788, 382] width 376 height 32
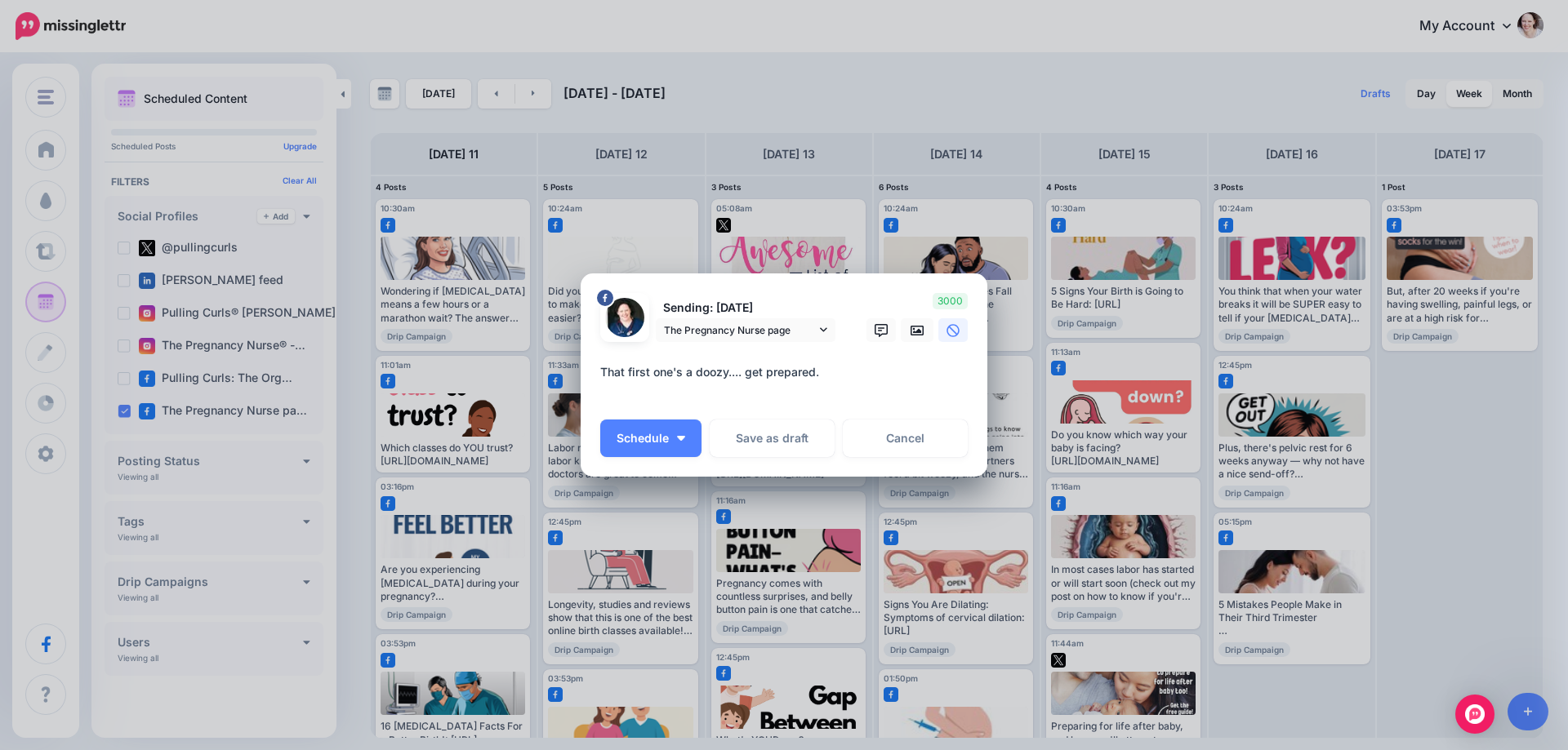
paste textarea "**********"
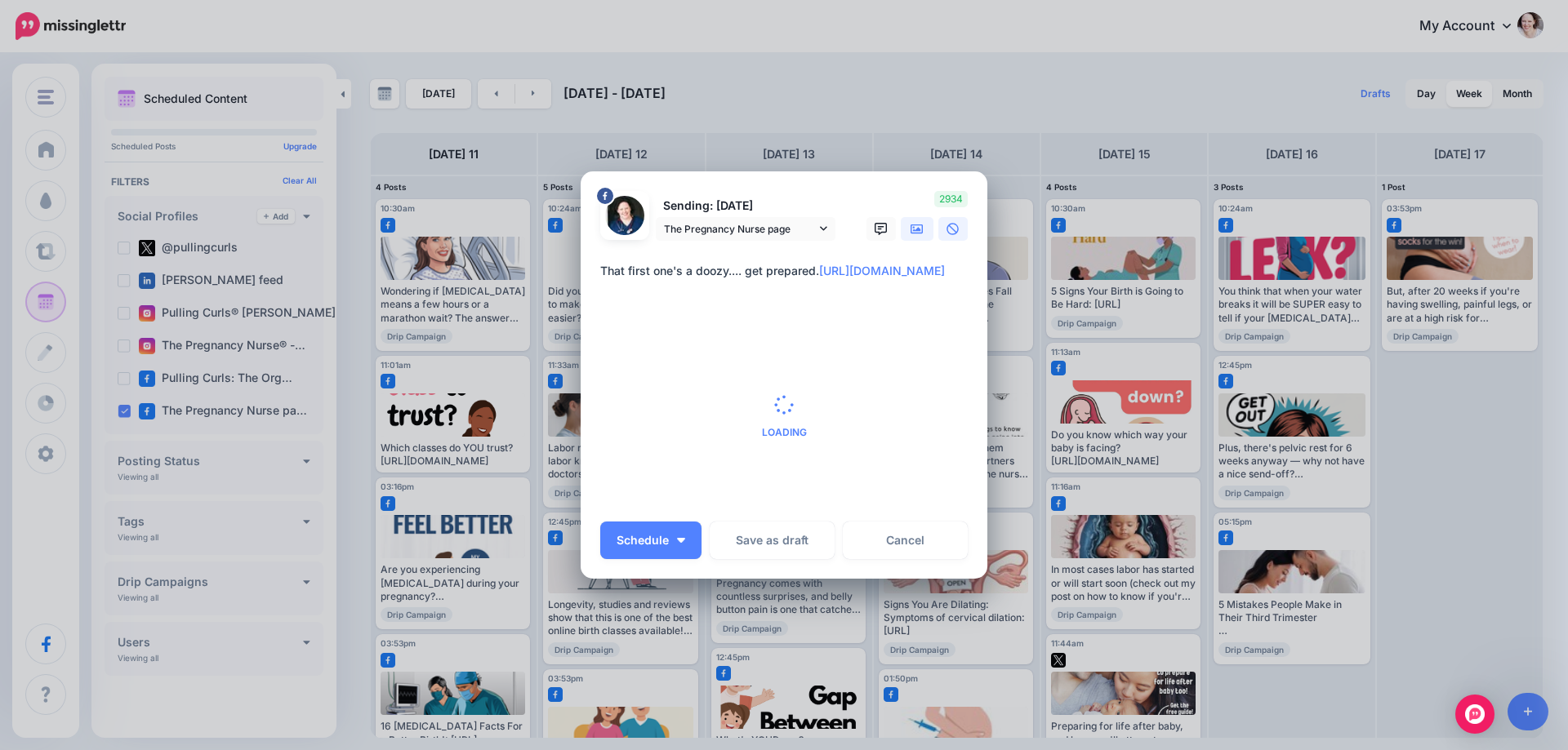
type textarea "**********"
click at [916, 235] on icon at bounding box center [917, 229] width 13 height 13
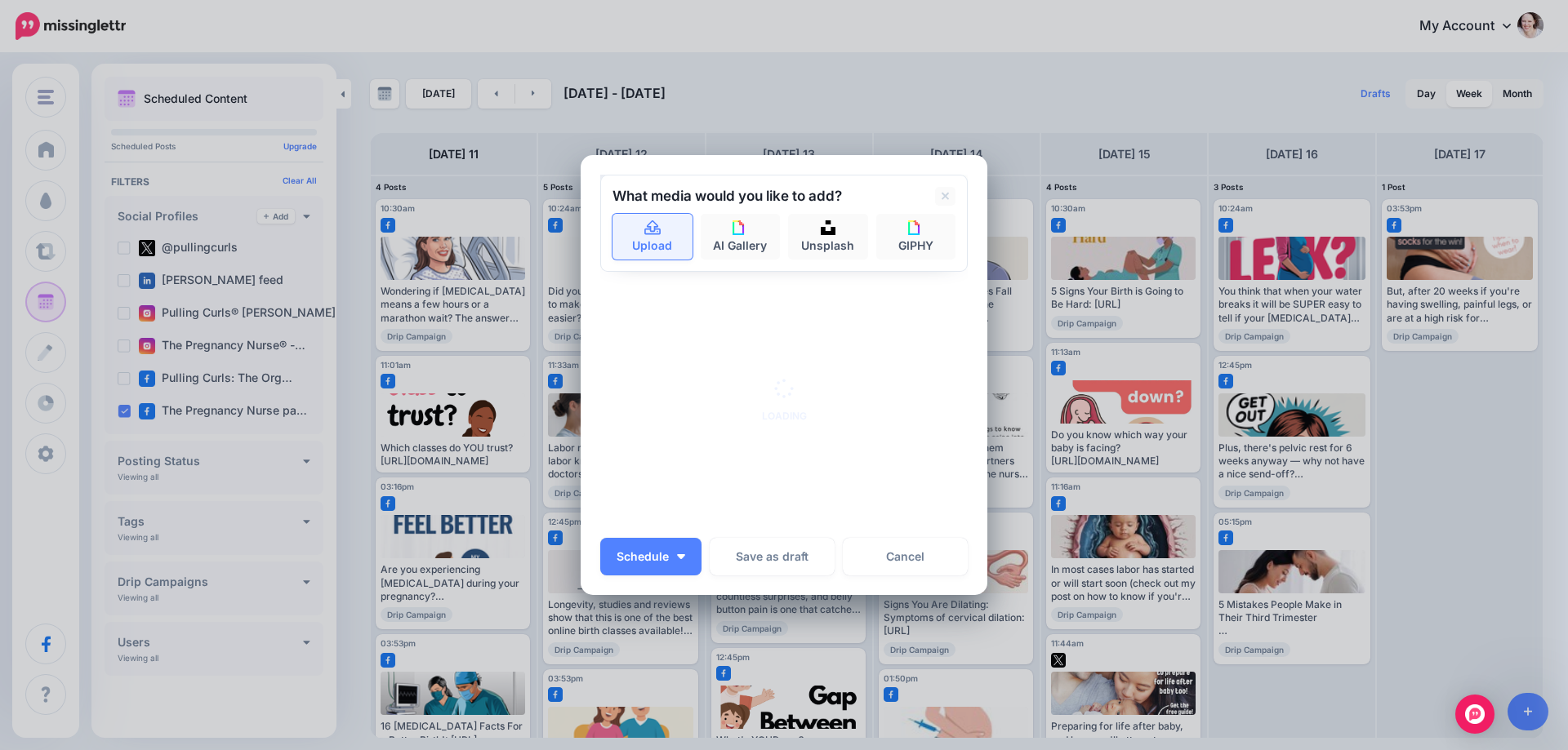
click at [666, 241] on link "Upload" at bounding box center [652, 237] width 80 height 46
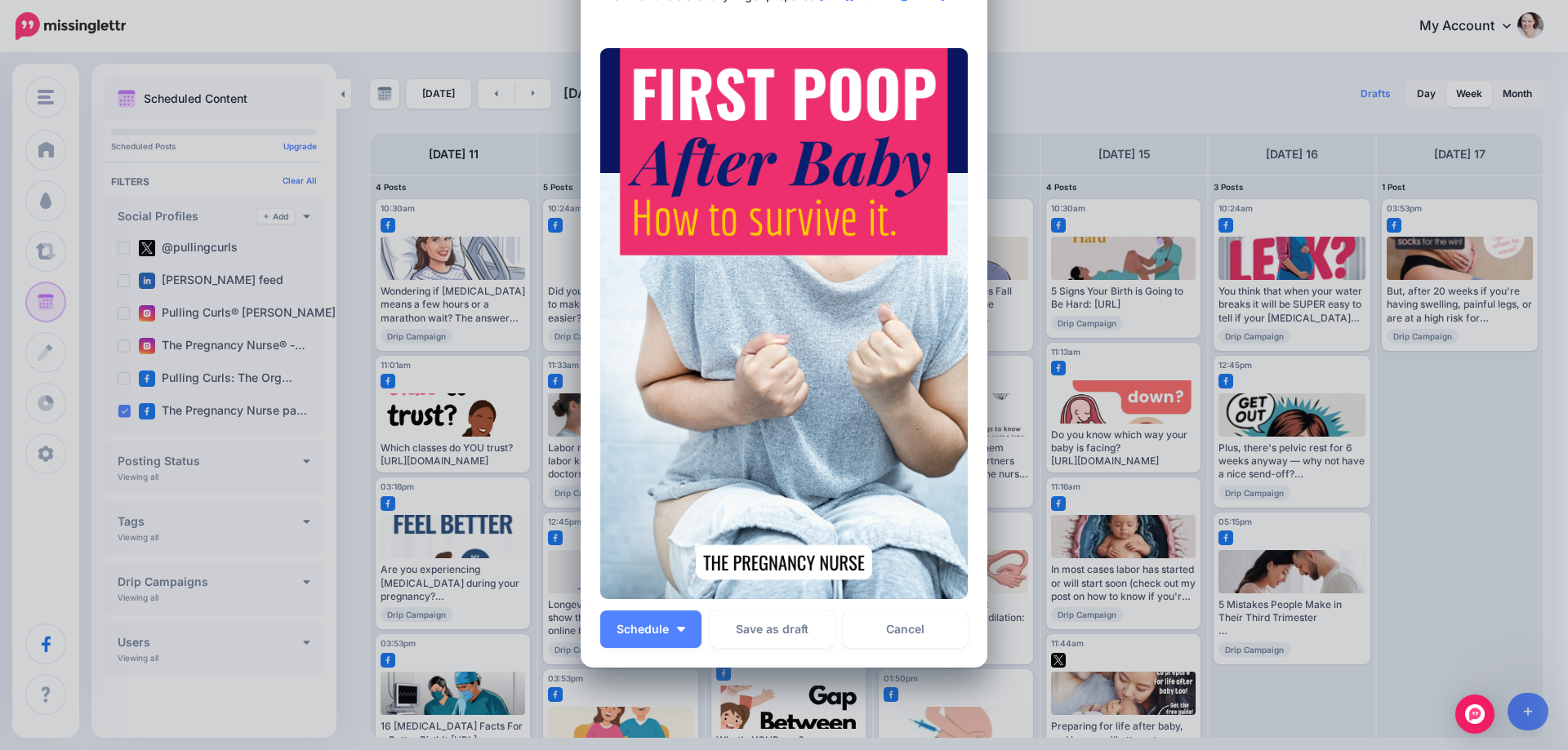
scroll to position [163, 0]
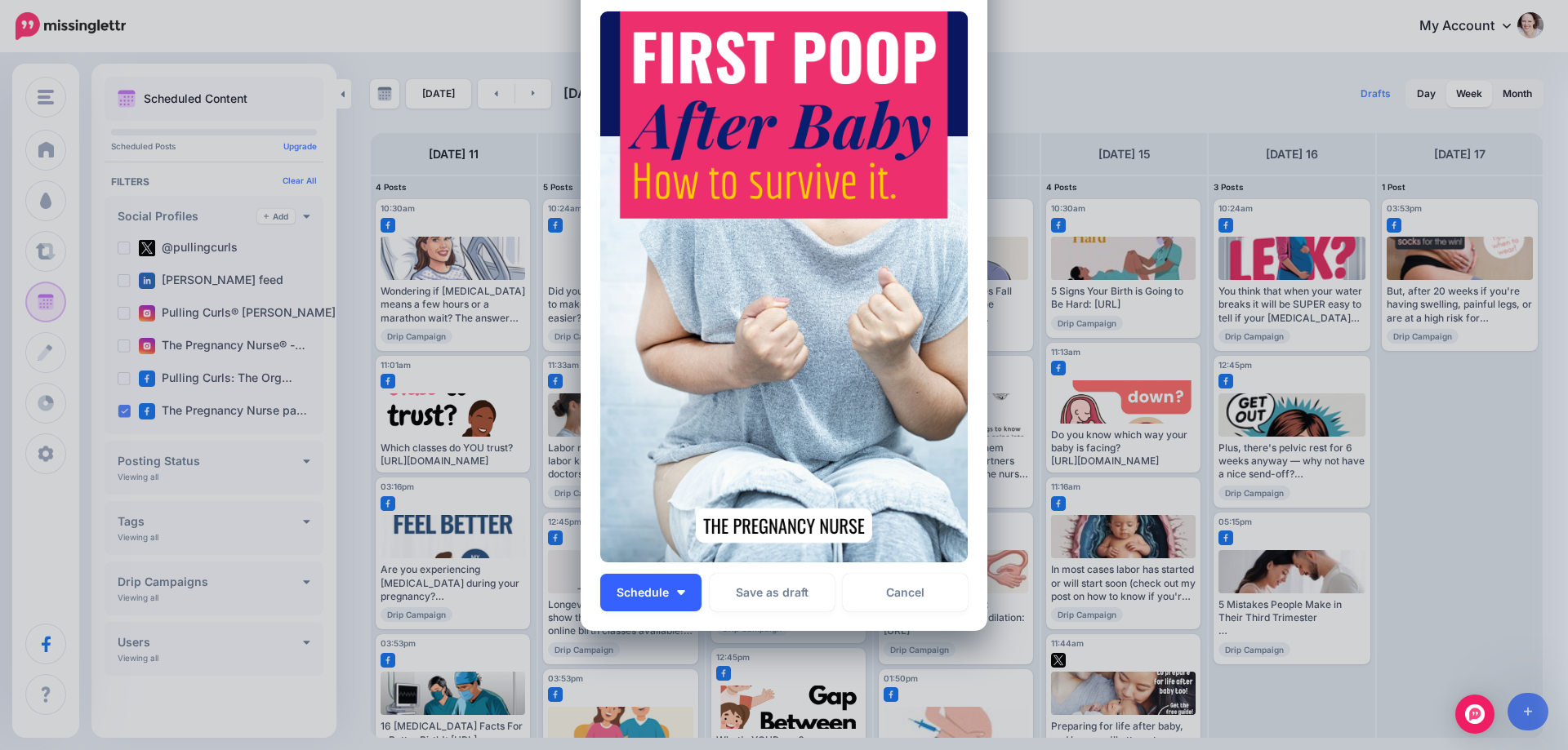
click at [677, 596] on button "Schedule" at bounding box center [651, 592] width 101 height 38
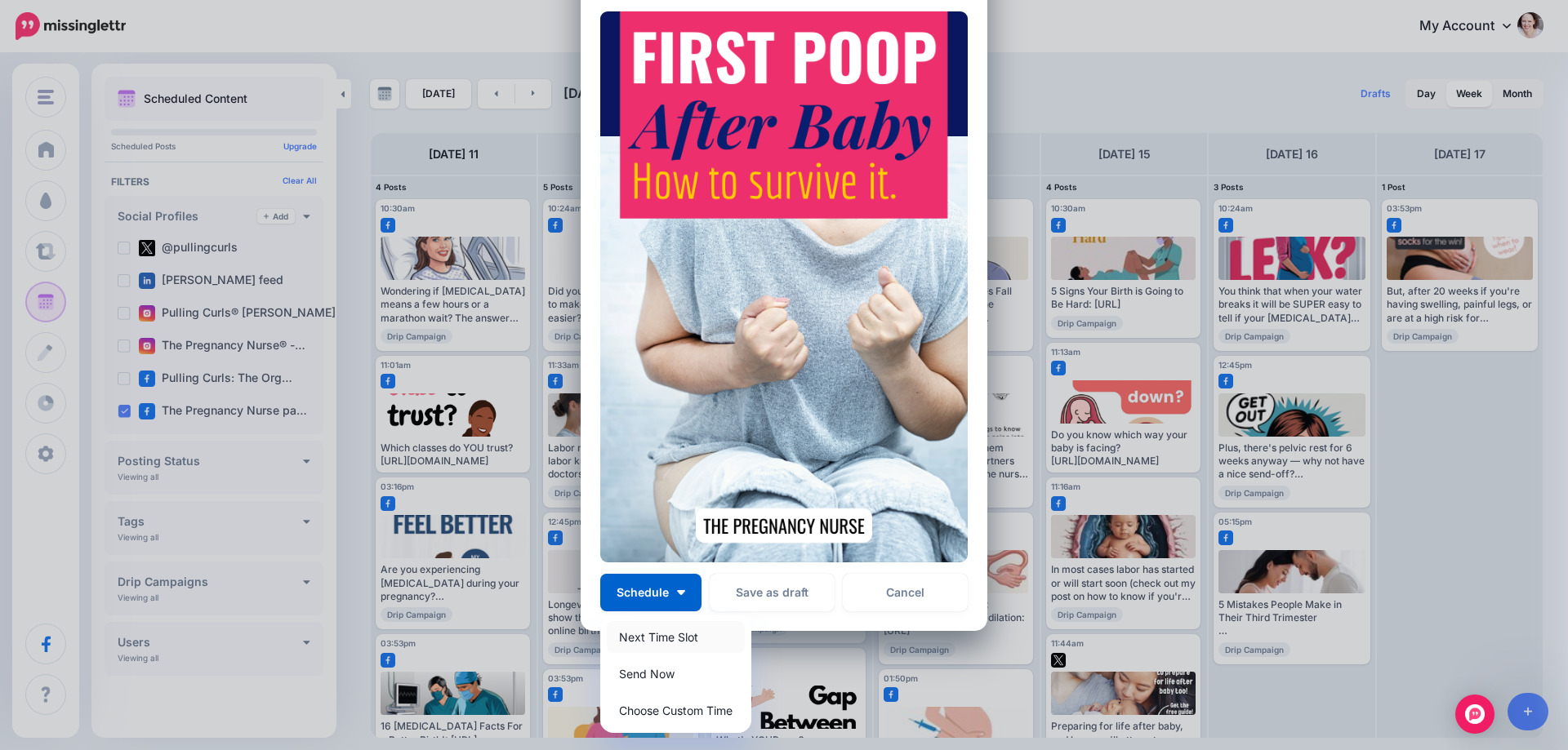
click at [655, 634] on link "Next Time Slot" at bounding box center [676, 637] width 138 height 32
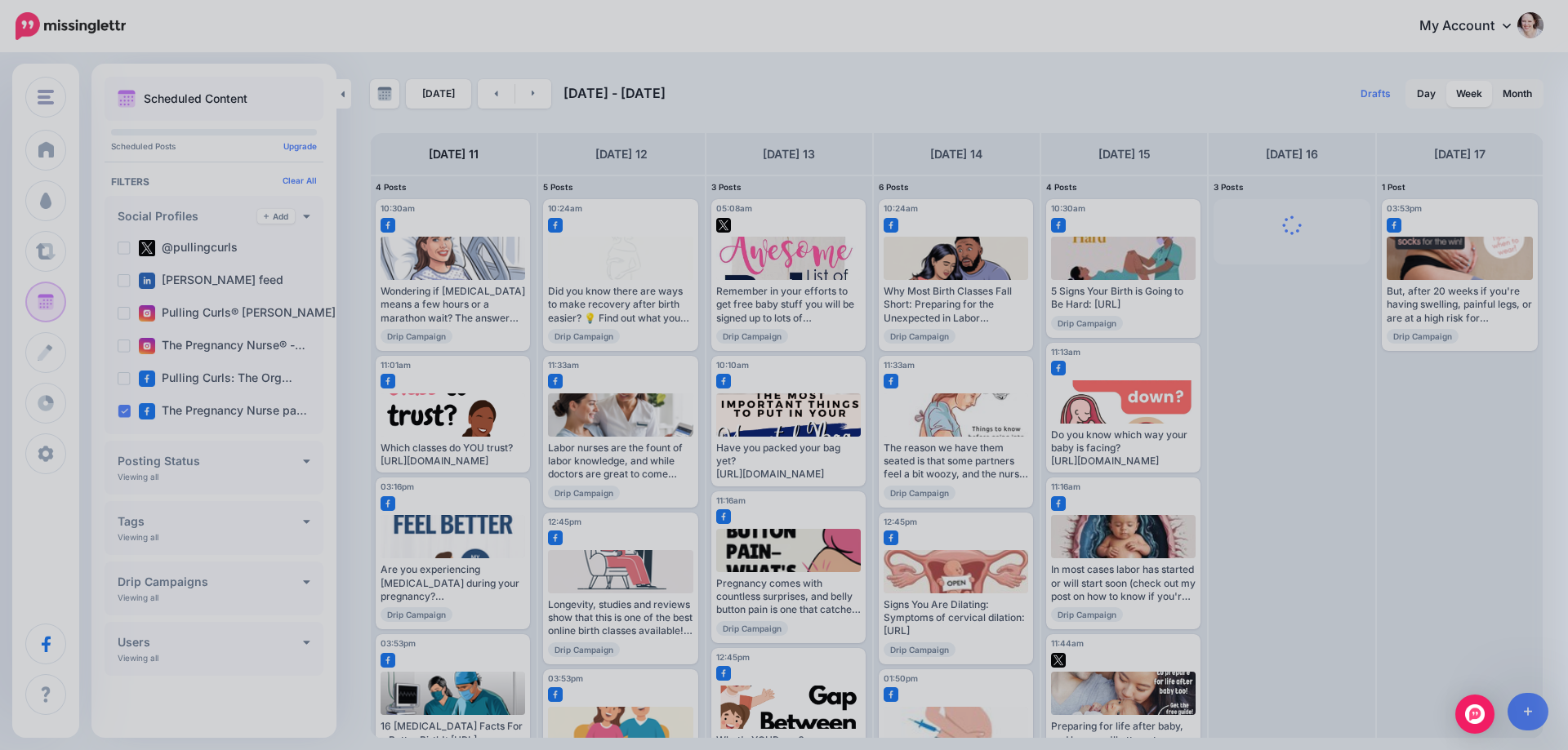
scroll to position [0, 0]
